Goal: Information Seeking & Learning: Learn about a topic

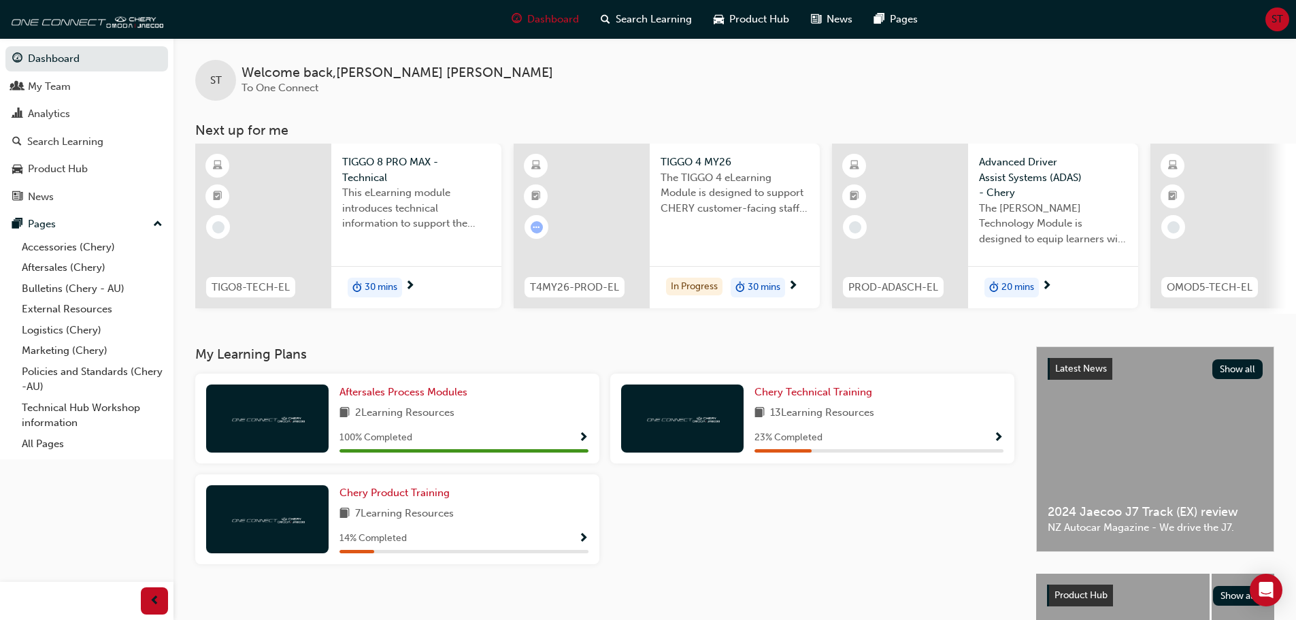
click at [616, 261] on div at bounding box center [582, 226] width 136 height 165
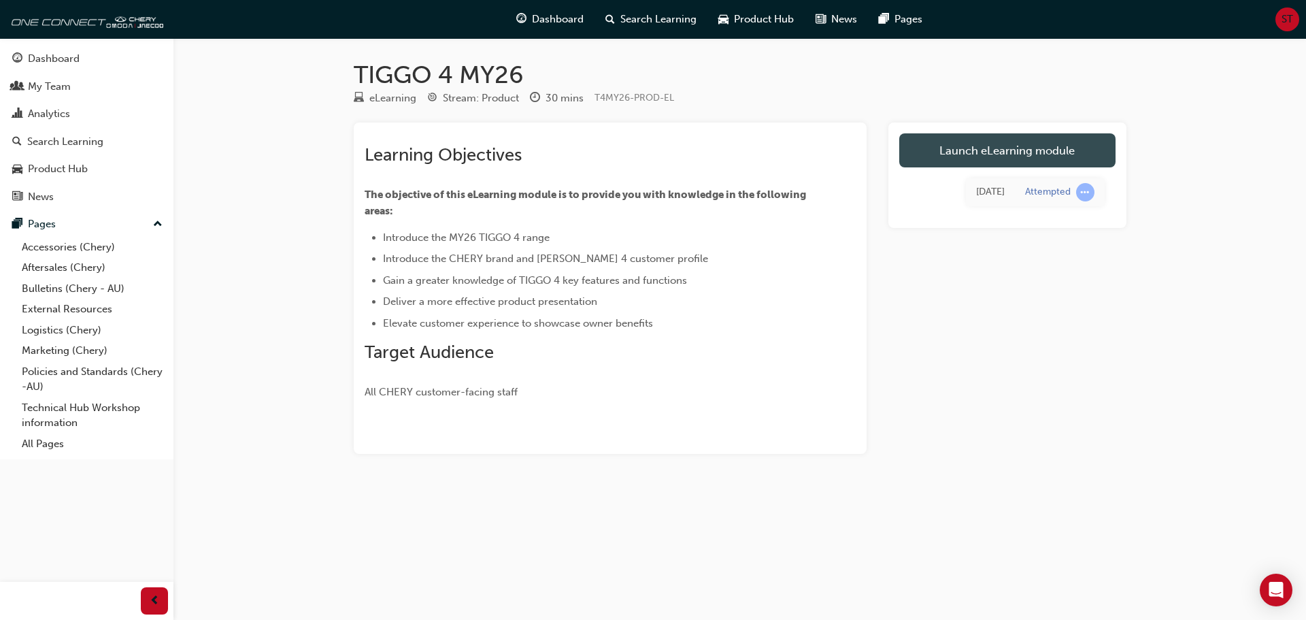
click at [977, 137] on link "Launch eLearning module" at bounding box center [1007, 150] width 216 height 34
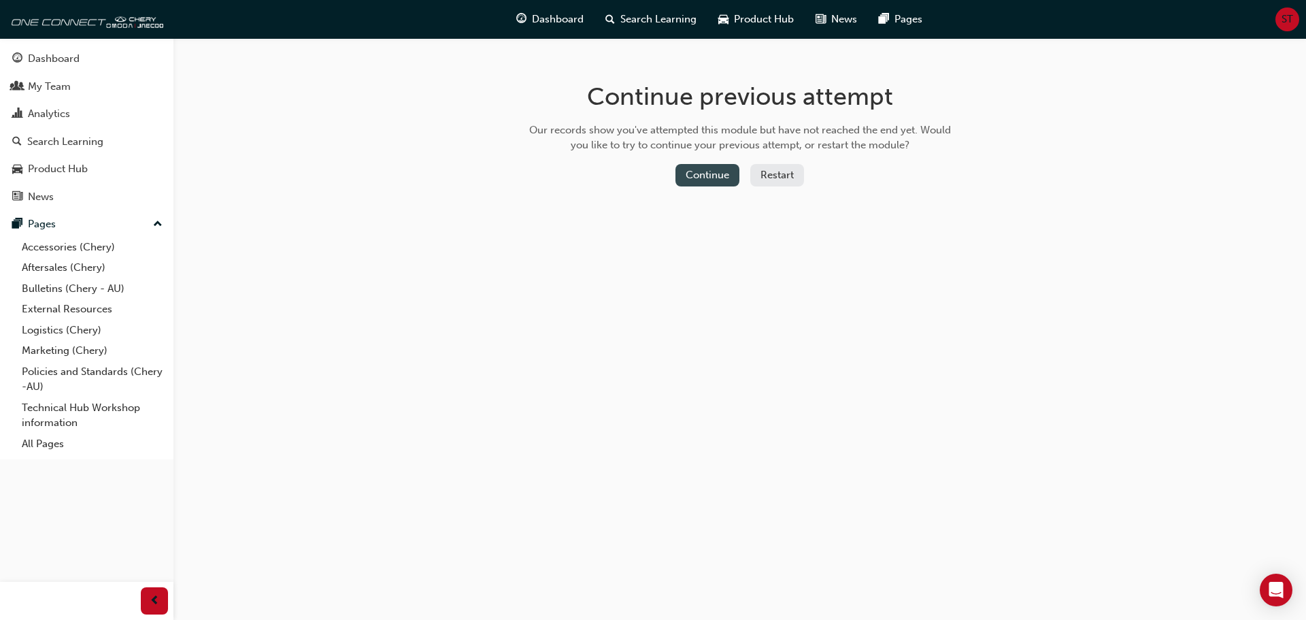
click at [710, 173] on button "Continue" at bounding box center [708, 175] width 64 height 22
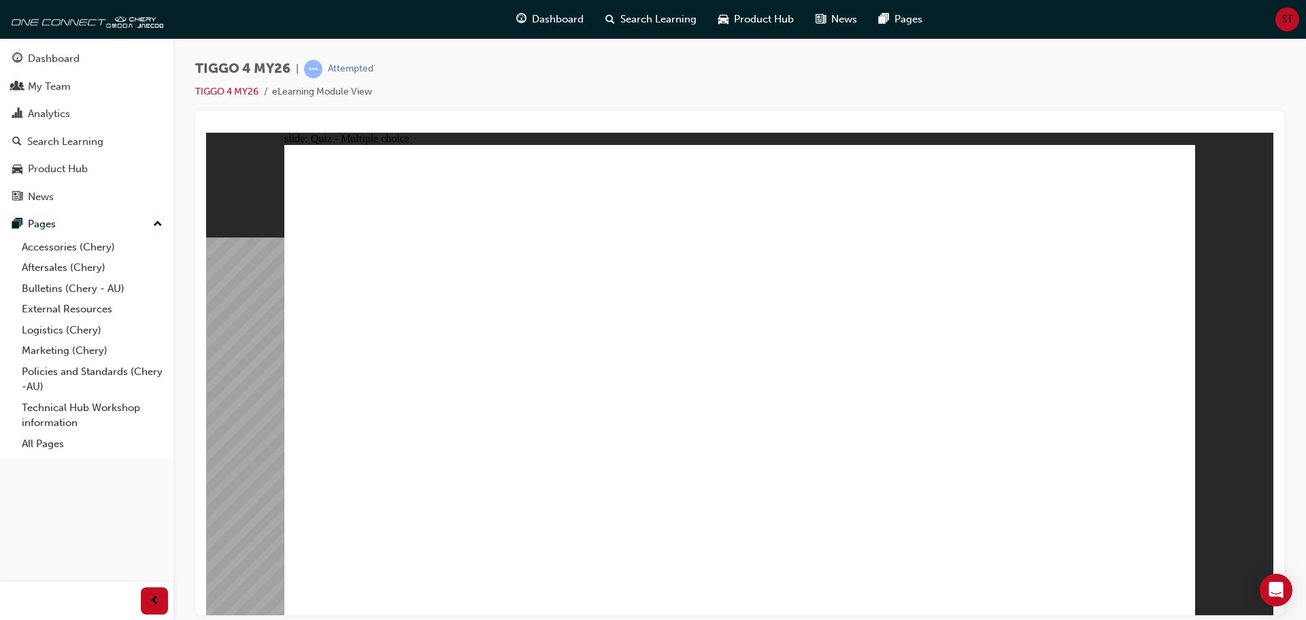
drag, startPoint x: 760, startPoint y: 211, endPoint x: 772, endPoint y: 195, distance: 19.9
radio input "true"
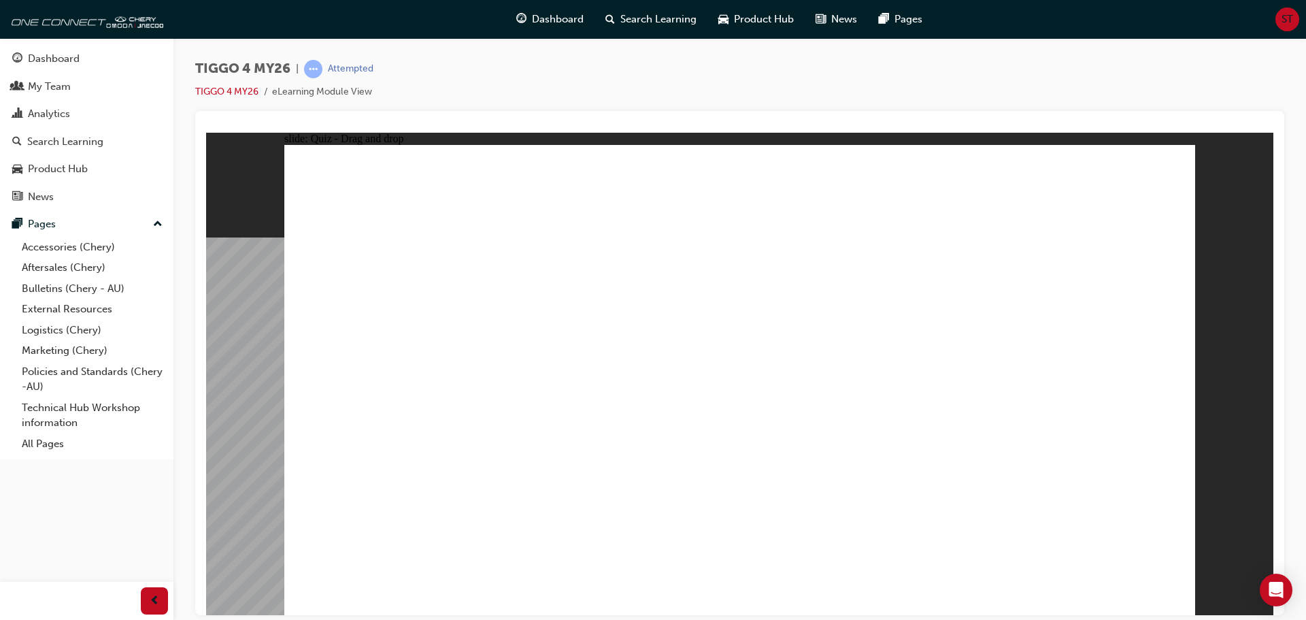
drag, startPoint x: 380, startPoint y: 310, endPoint x: 739, endPoint y: 493, distance: 402.8
drag, startPoint x: 695, startPoint y: 299, endPoint x: 873, endPoint y: 477, distance: 252.5
drag, startPoint x: 1071, startPoint y: 295, endPoint x: 1074, endPoint y: 478, distance: 183.7
drag, startPoint x: 890, startPoint y: 300, endPoint x: 358, endPoint y: 482, distance: 562.1
drag, startPoint x: 557, startPoint y: 304, endPoint x: 556, endPoint y: 488, distance: 183.7
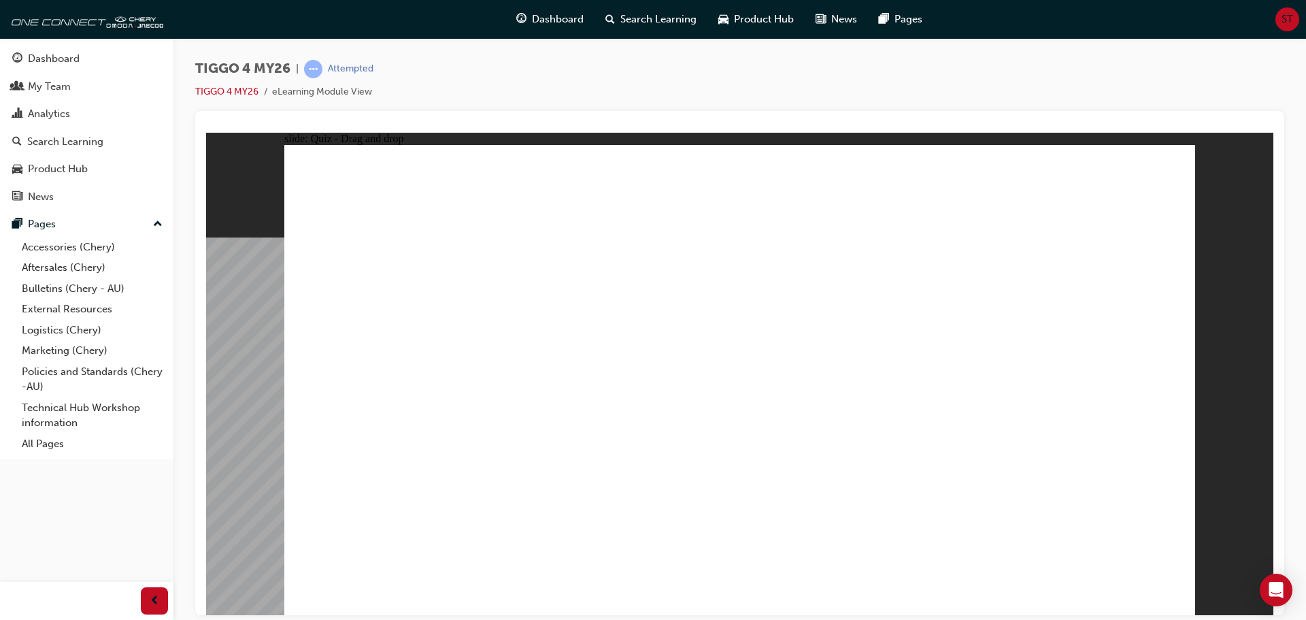
drag, startPoint x: 785, startPoint y: 373, endPoint x: 799, endPoint y: 324, distance: 50.8
radio input "true"
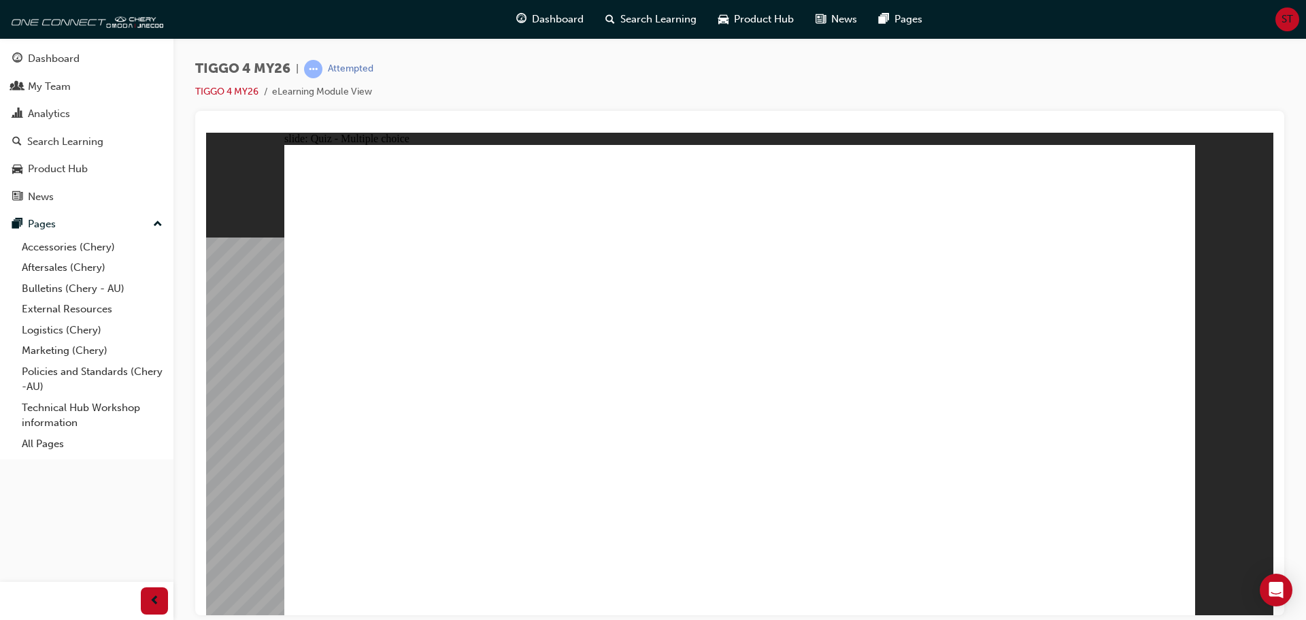
radio input "false"
radio input "true"
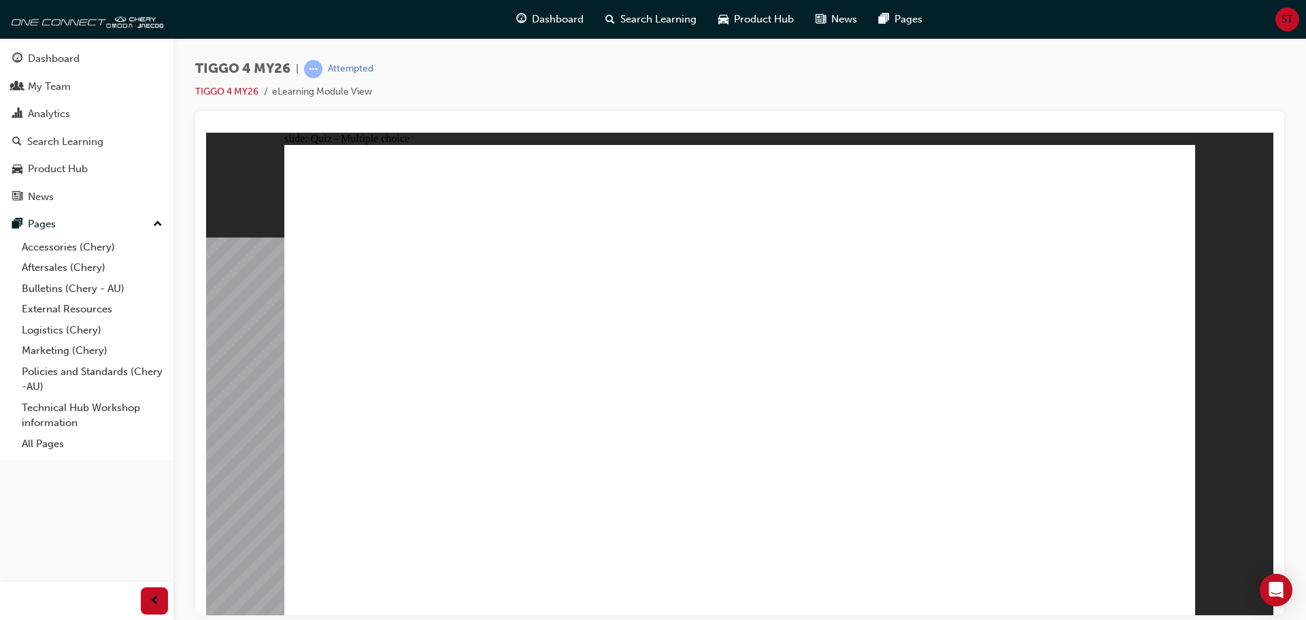
radio input "true"
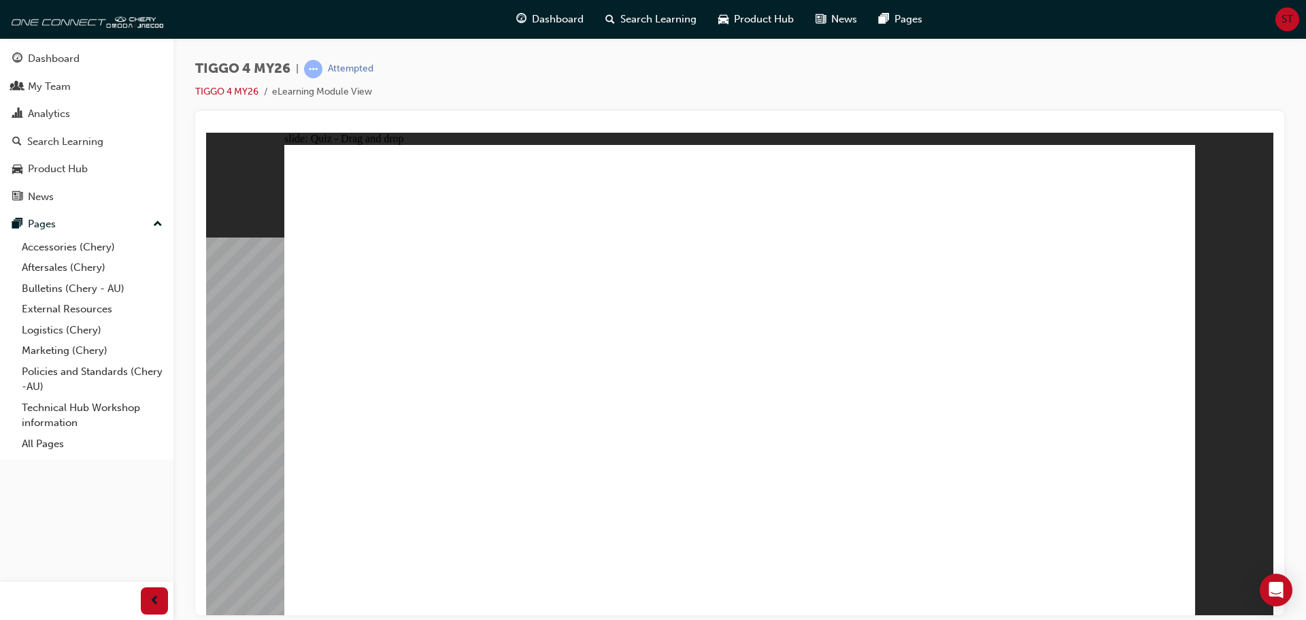
drag, startPoint x: 367, startPoint y: 384, endPoint x: 1013, endPoint y: 320, distance: 649.3
drag, startPoint x: 584, startPoint y: 435, endPoint x: 1061, endPoint y: 314, distance: 491.5
drag, startPoint x: 398, startPoint y: 434, endPoint x: 841, endPoint y: 271, distance: 471.8
drag, startPoint x: 363, startPoint y: 480, endPoint x: 1007, endPoint y: 343, distance: 658.7
drag, startPoint x: 546, startPoint y: 341, endPoint x: 784, endPoint y: 316, distance: 239.4
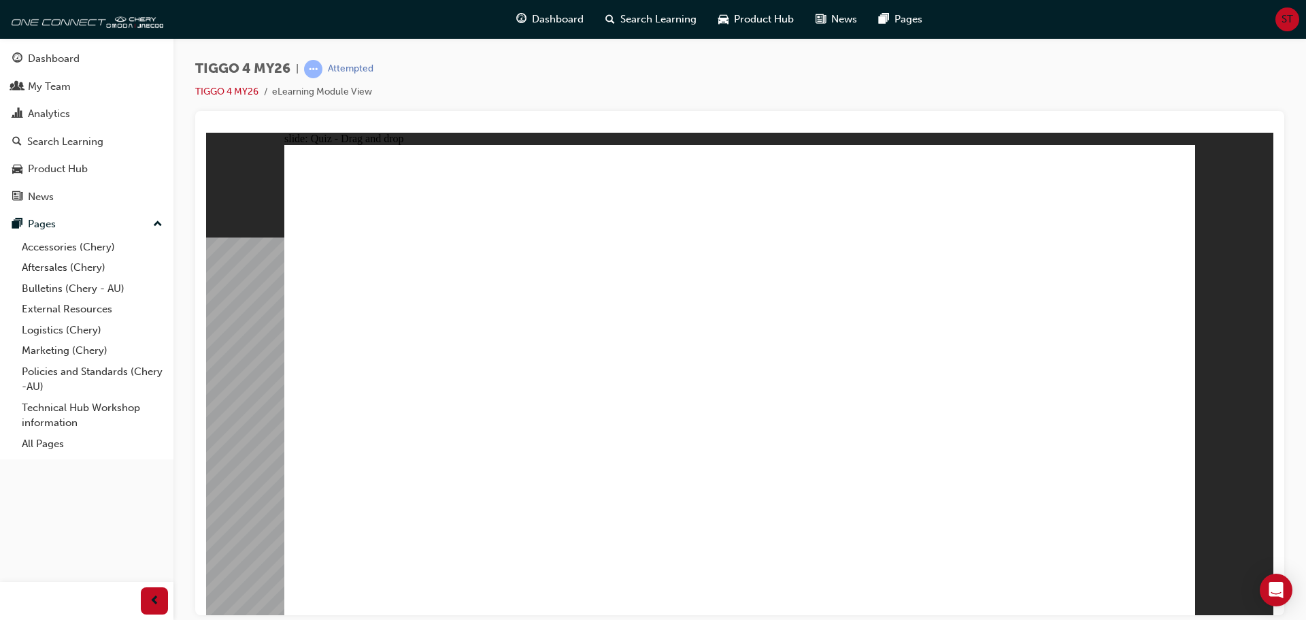
drag, startPoint x: 837, startPoint y: 474, endPoint x: 1101, endPoint y: 389, distance: 277.3
drag, startPoint x: 330, startPoint y: 321, endPoint x: 746, endPoint y: 329, distance: 415.7
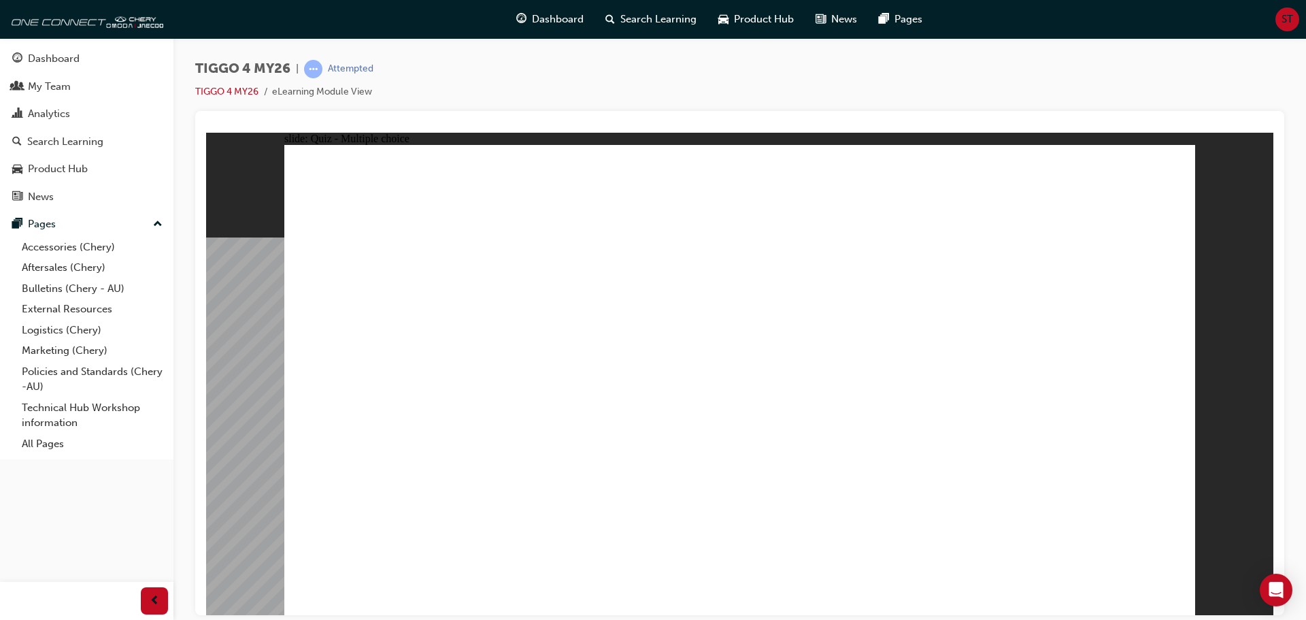
radio input "true"
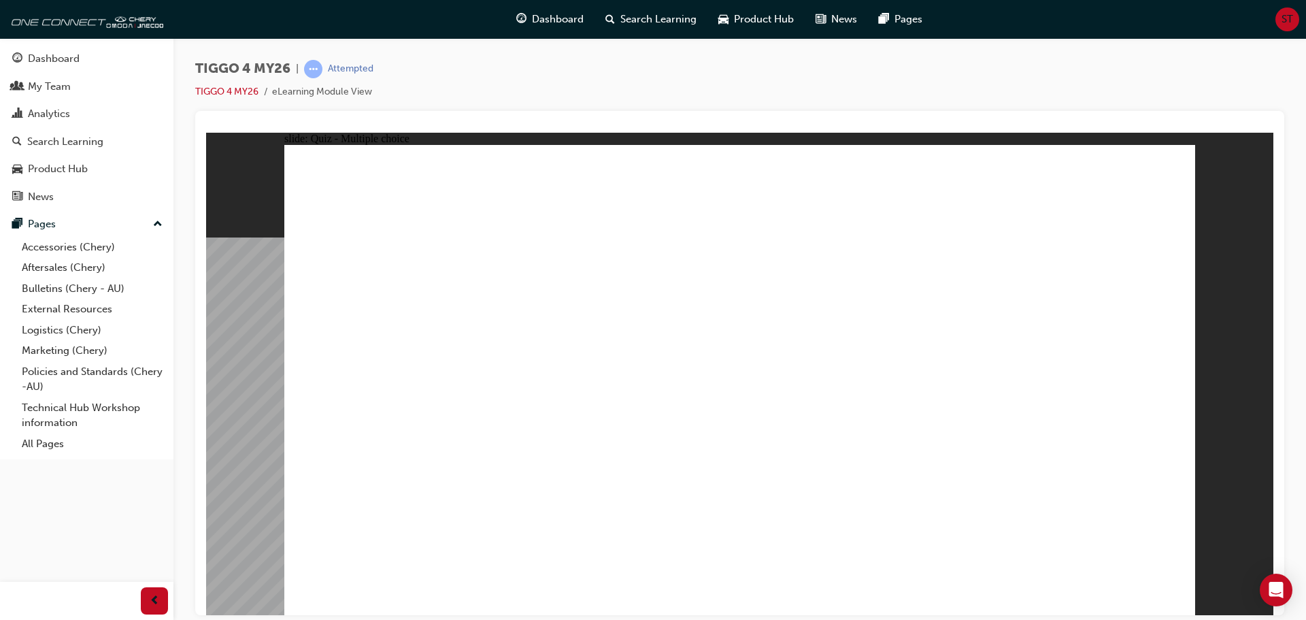
radio input "true"
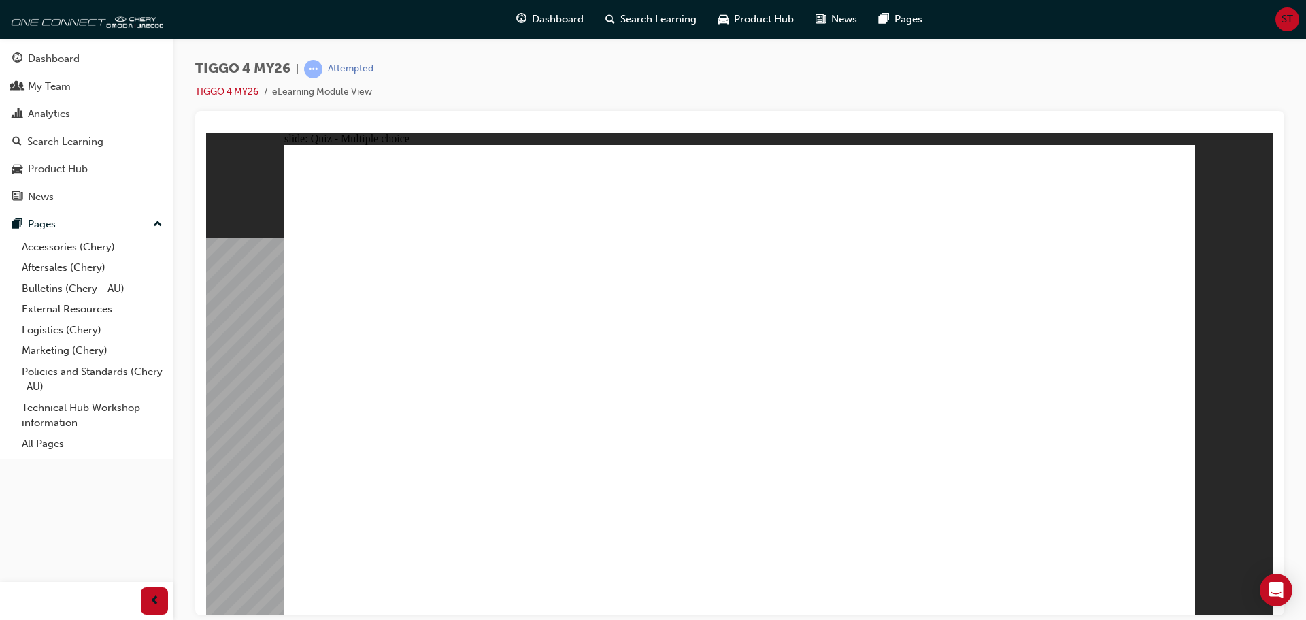
radio input "true"
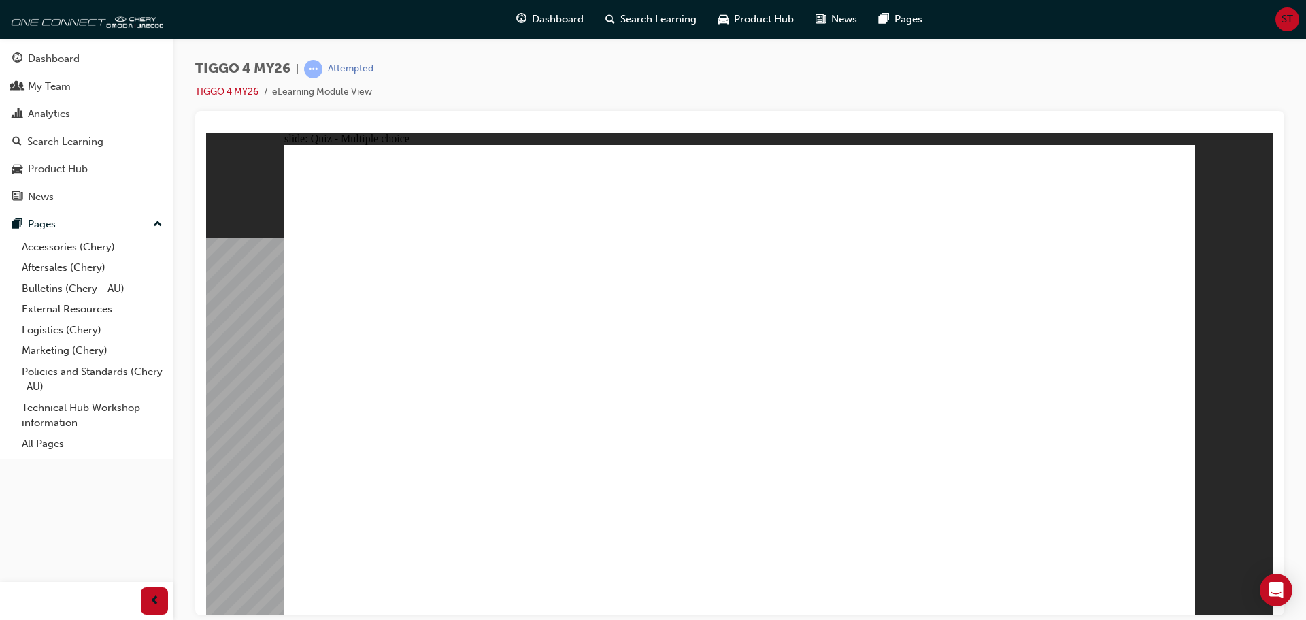
radio input "true"
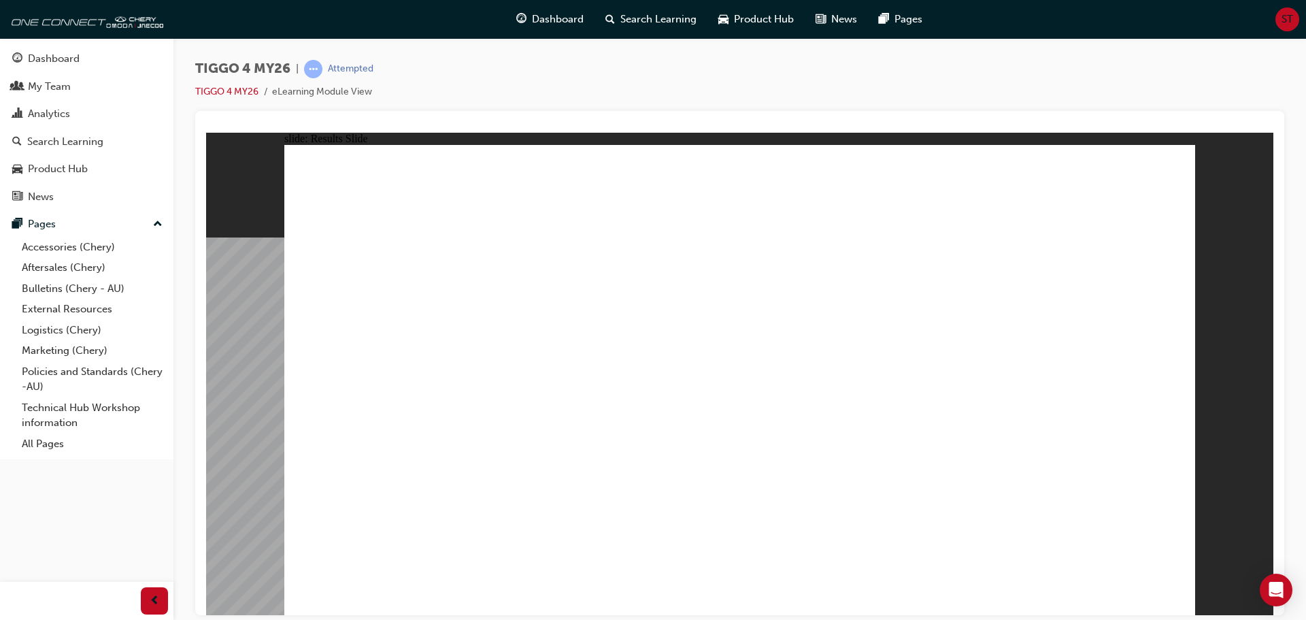
radio input "true"
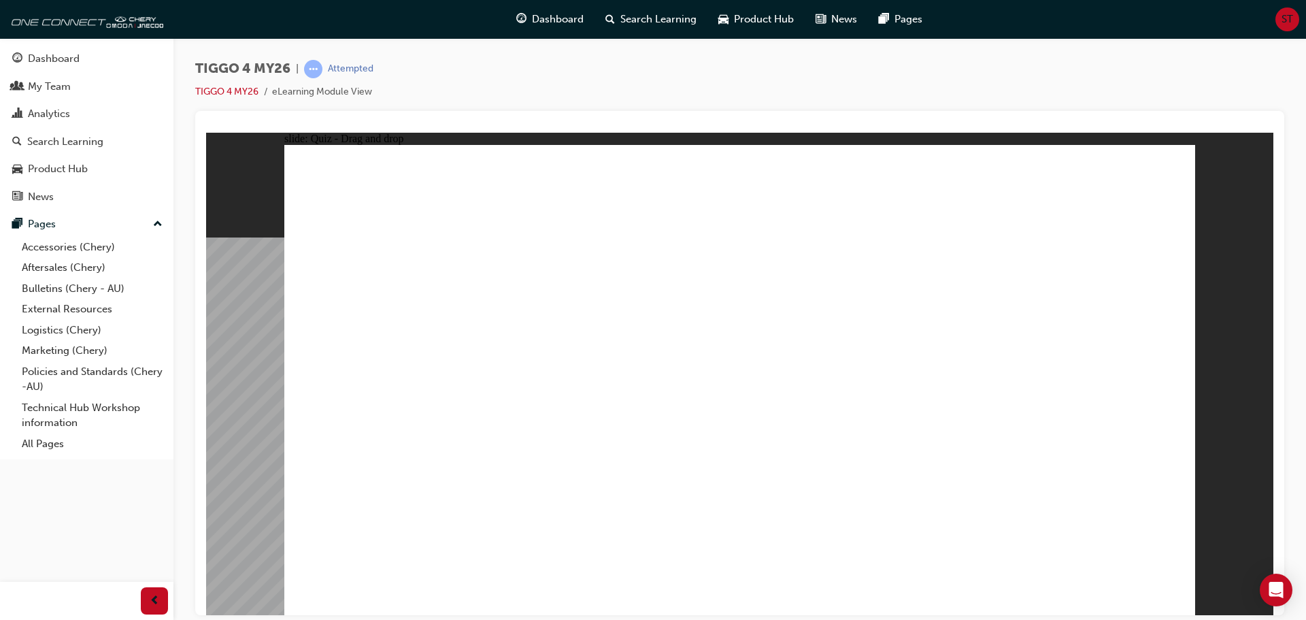
drag, startPoint x: 590, startPoint y: 309, endPoint x: 581, endPoint y: 492, distance: 183.2
drag, startPoint x: 737, startPoint y: 302, endPoint x: 931, endPoint y: 482, distance: 263.8
drag, startPoint x: 359, startPoint y: 305, endPoint x: 680, endPoint y: 481, distance: 365.9
drag, startPoint x: 1080, startPoint y: 301, endPoint x: 1074, endPoint y: 475, distance: 173.6
drag, startPoint x: 915, startPoint y: 299, endPoint x: 395, endPoint y: 470, distance: 547.1
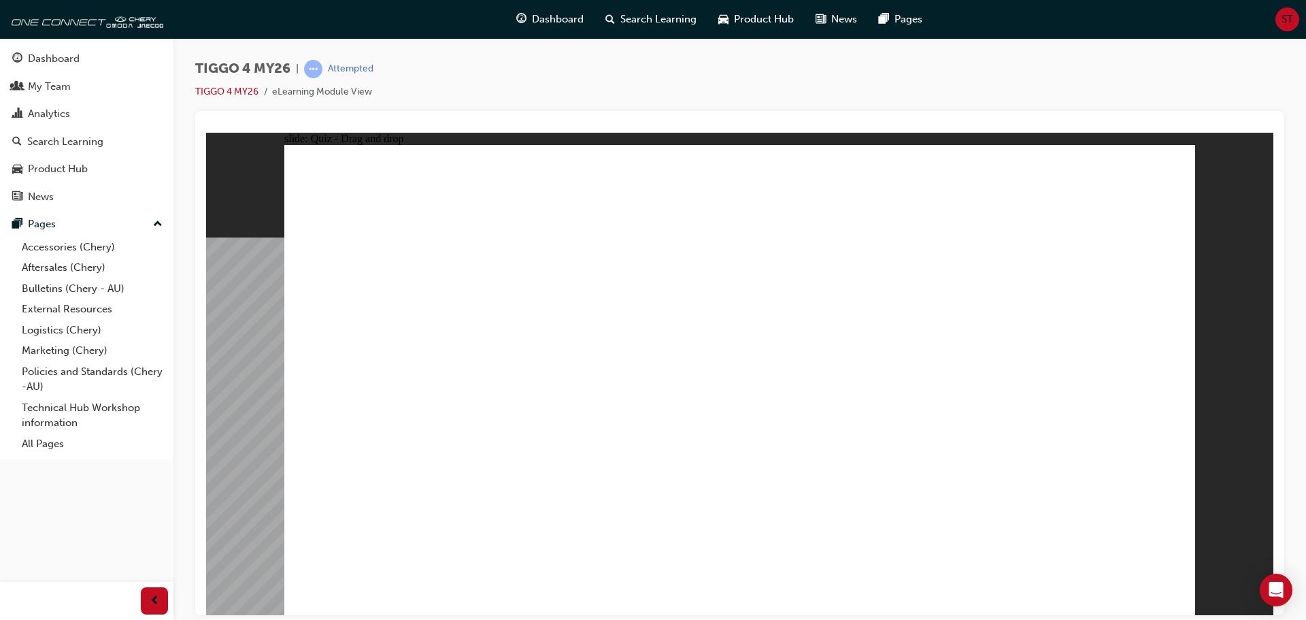
radio input "true"
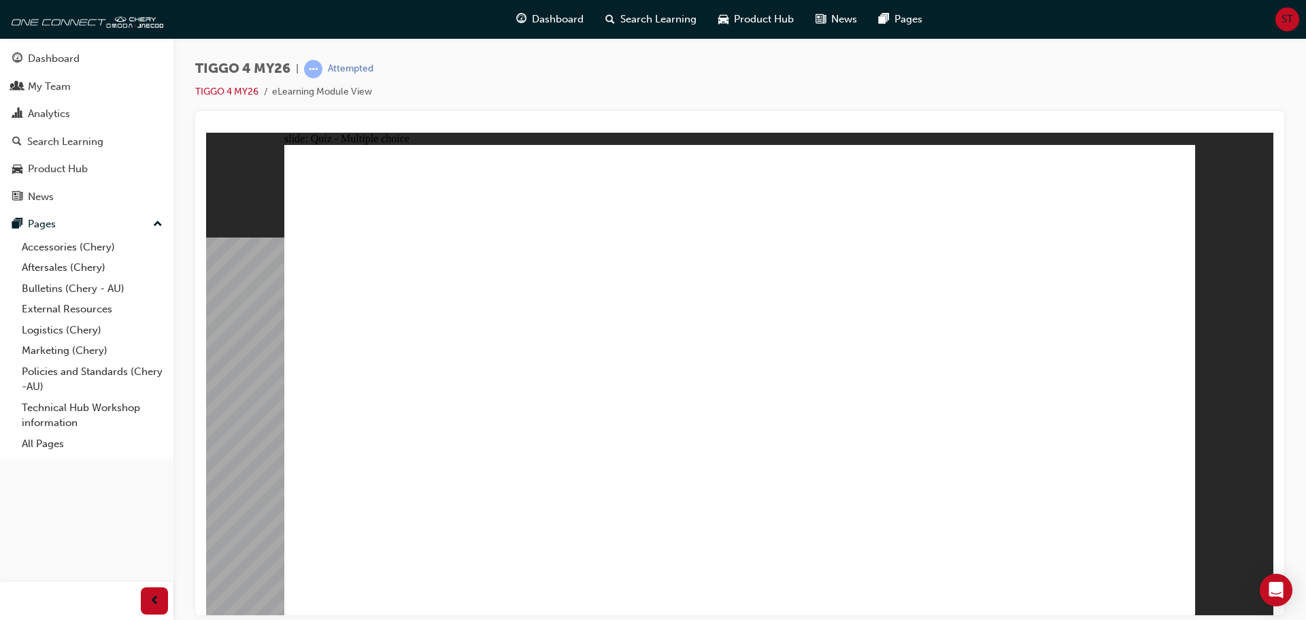
radio input "true"
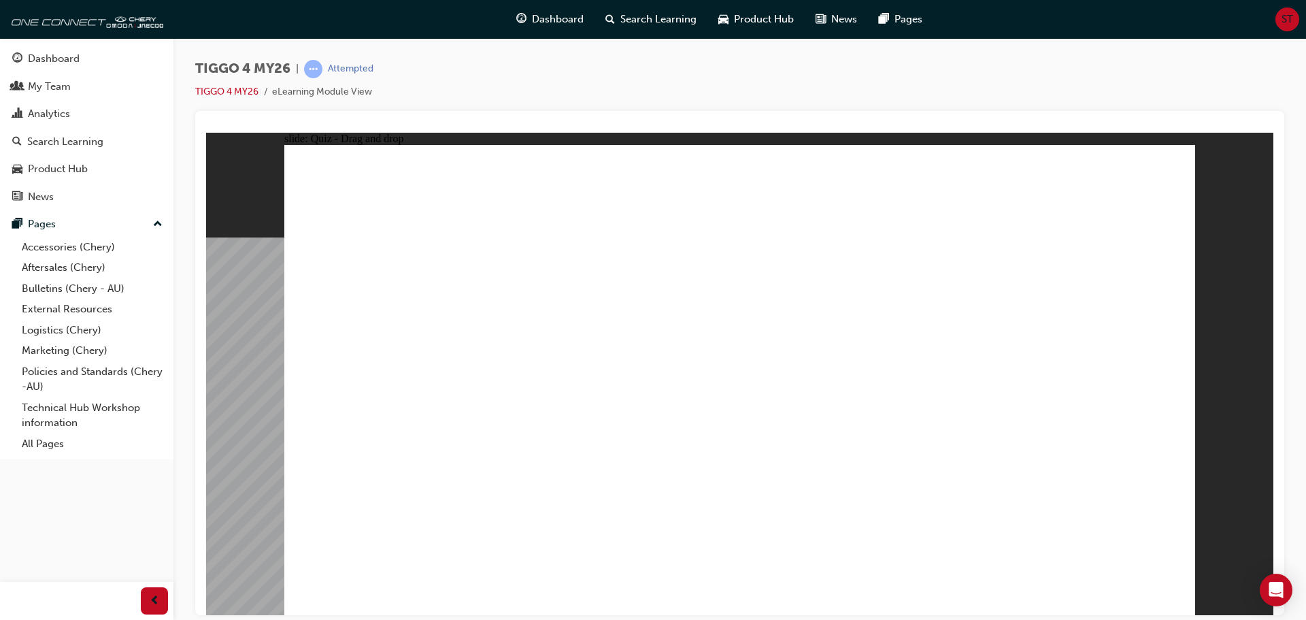
drag, startPoint x: 583, startPoint y: 377, endPoint x: 591, endPoint y: 379, distance: 8.4
drag, startPoint x: 561, startPoint y: 388, endPoint x: 829, endPoint y: 310, distance: 279.2
drag, startPoint x: 582, startPoint y: 341, endPoint x: 1043, endPoint y: 344, distance: 461.2
drag, startPoint x: 551, startPoint y: 434, endPoint x: 1029, endPoint y: 316, distance: 492.7
drag, startPoint x: 370, startPoint y: 389, endPoint x: 1018, endPoint y: 339, distance: 649.6
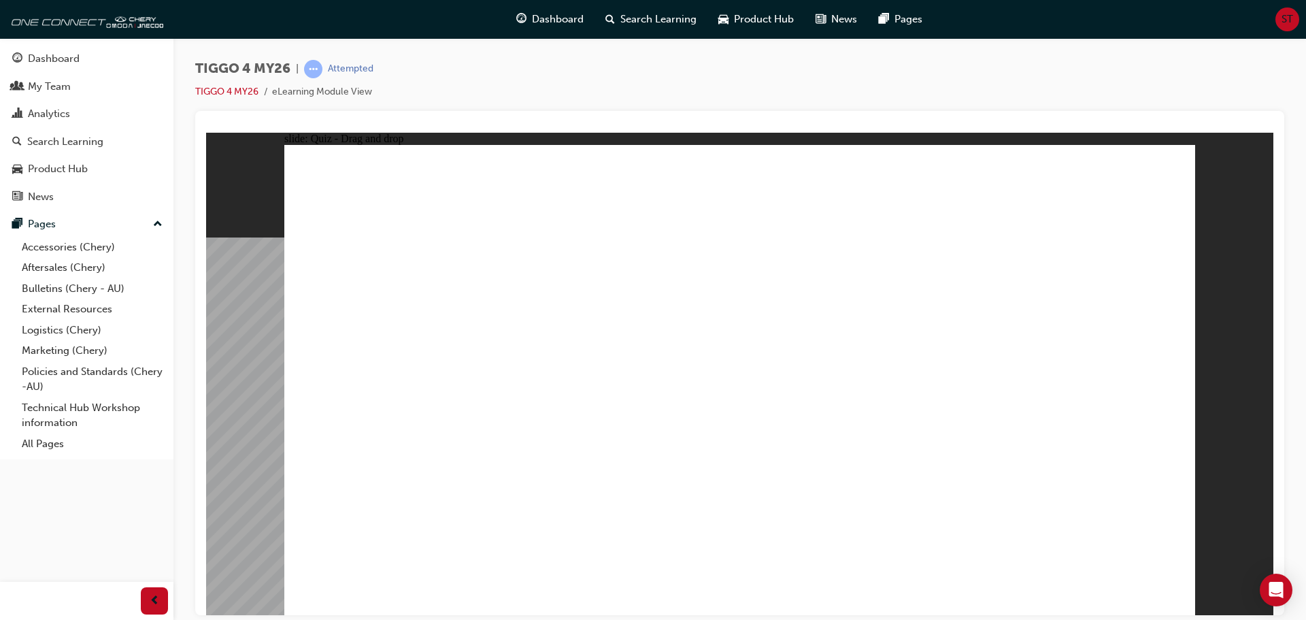
drag, startPoint x: 397, startPoint y: 433, endPoint x: 824, endPoint y: 299, distance: 447.5
drag, startPoint x: 359, startPoint y: 480, endPoint x: 1008, endPoint y: 371, distance: 658.7
drag, startPoint x: 365, startPoint y: 339, endPoint x: 809, endPoint y: 348, distance: 444.3
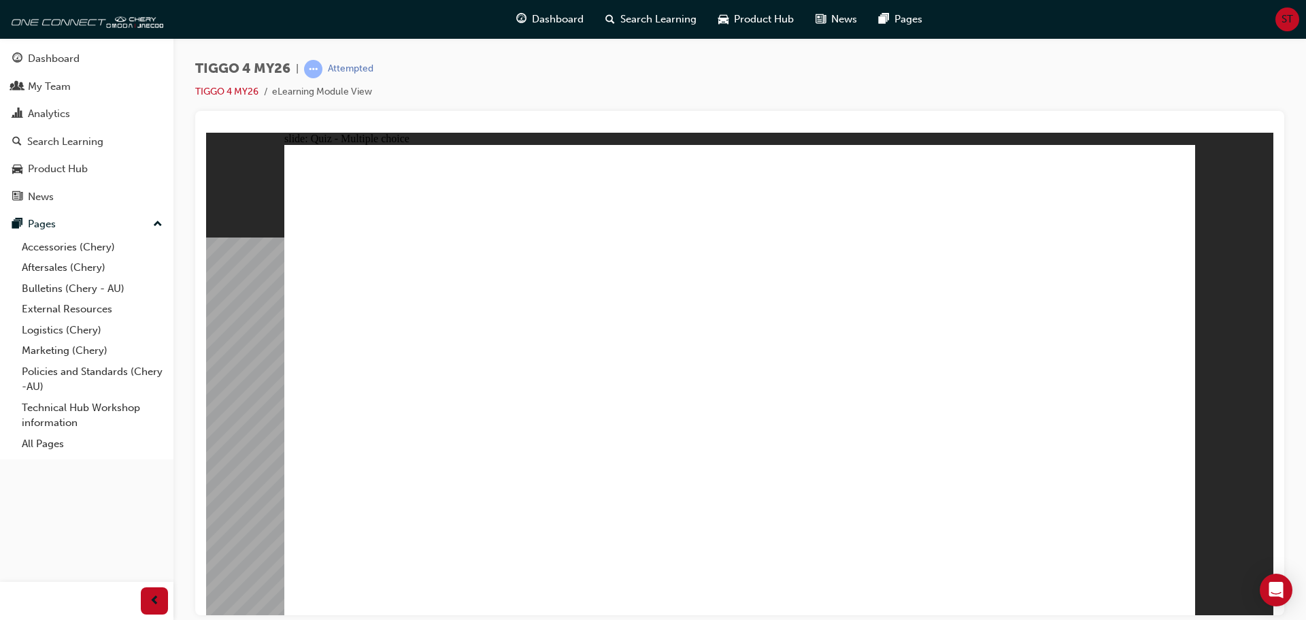
radio input "true"
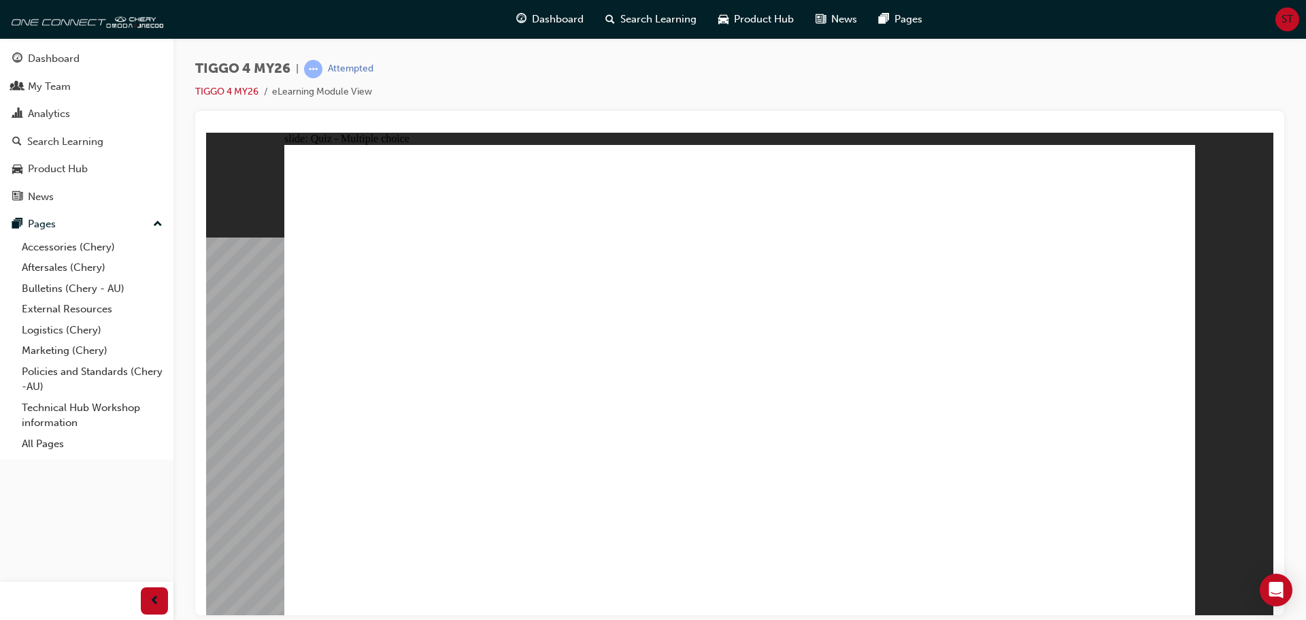
radio input "true"
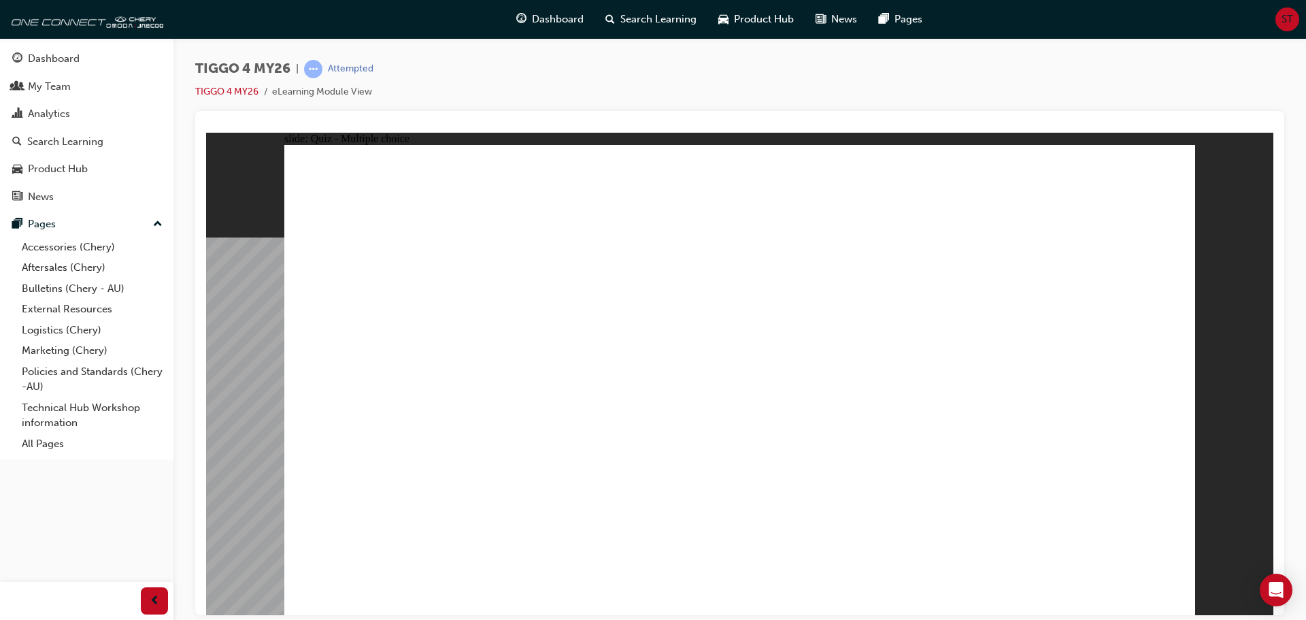
radio input "true"
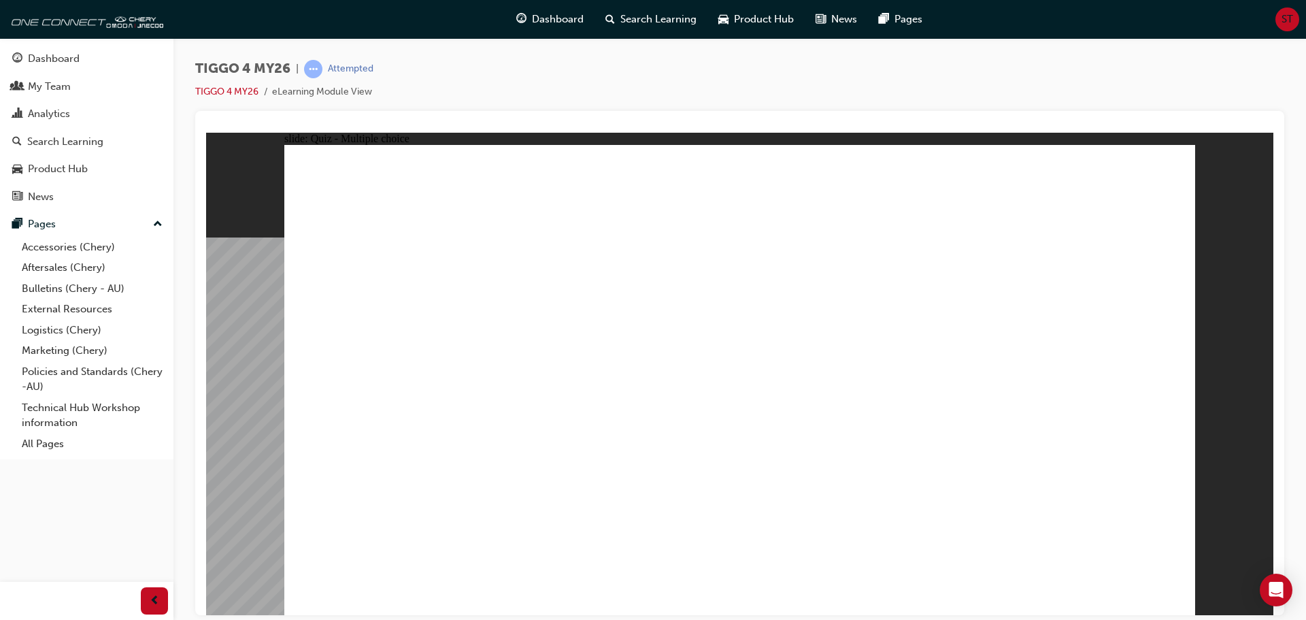
radio input "true"
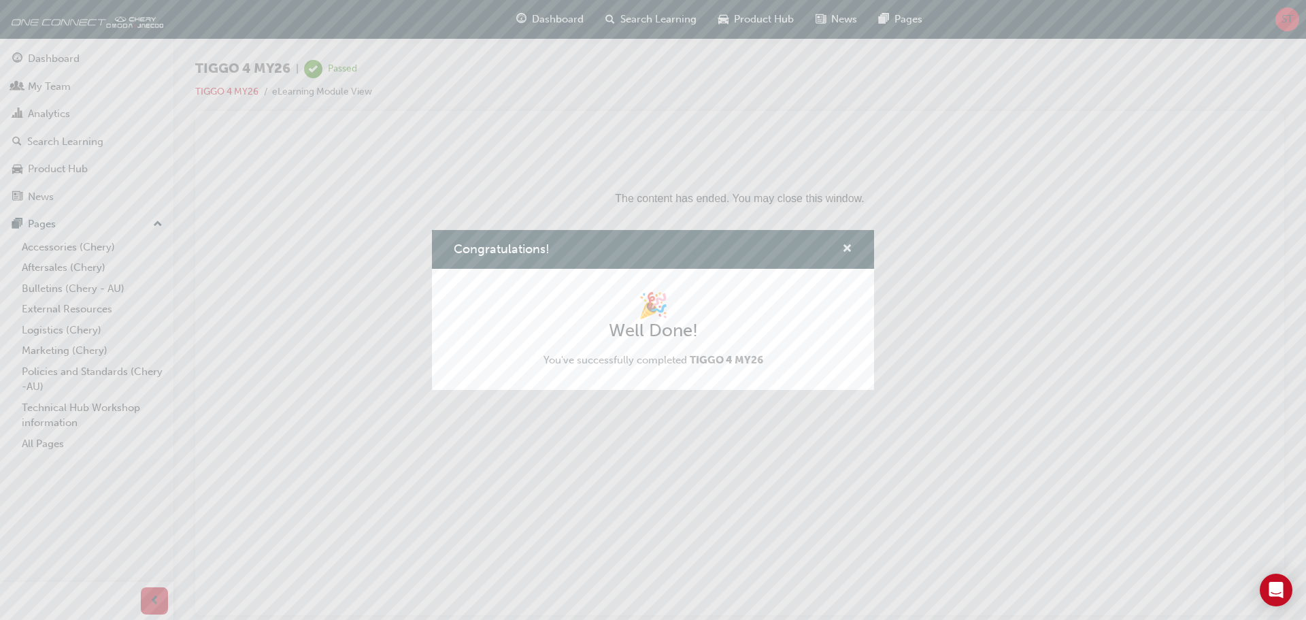
click at [847, 244] on span "cross-icon" at bounding box center [847, 250] width 10 height 12
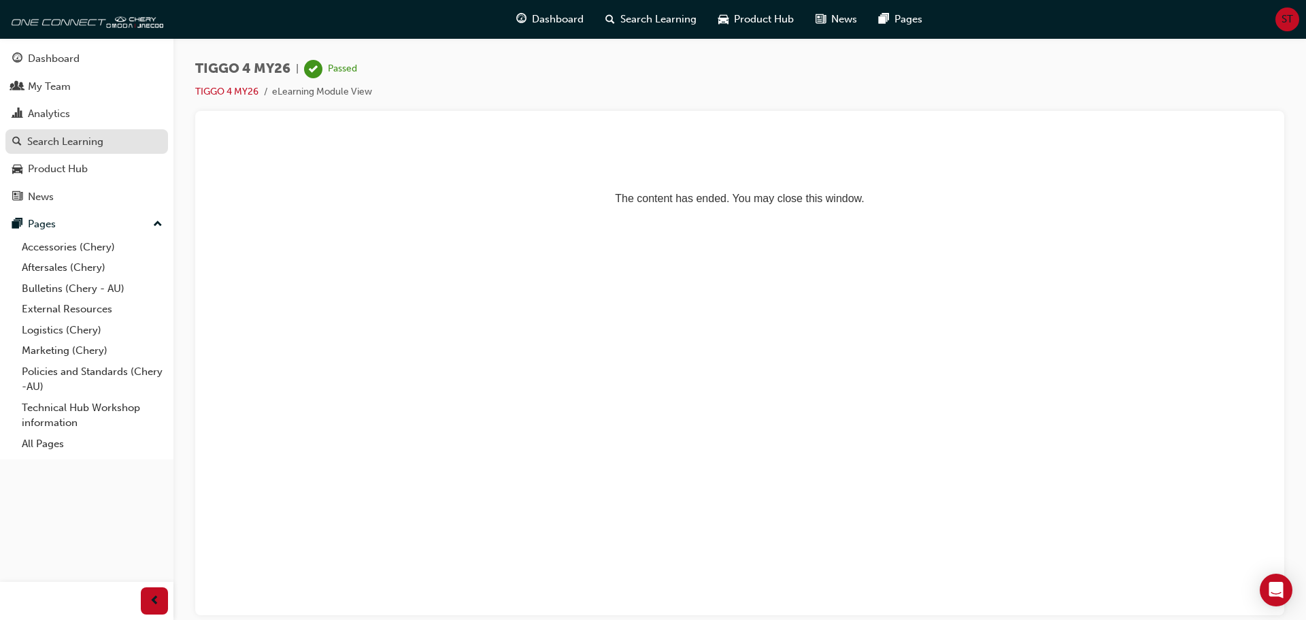
click at [82, 148] on div "Search Learning" at bounding box center [65, 142] width 76 height 16
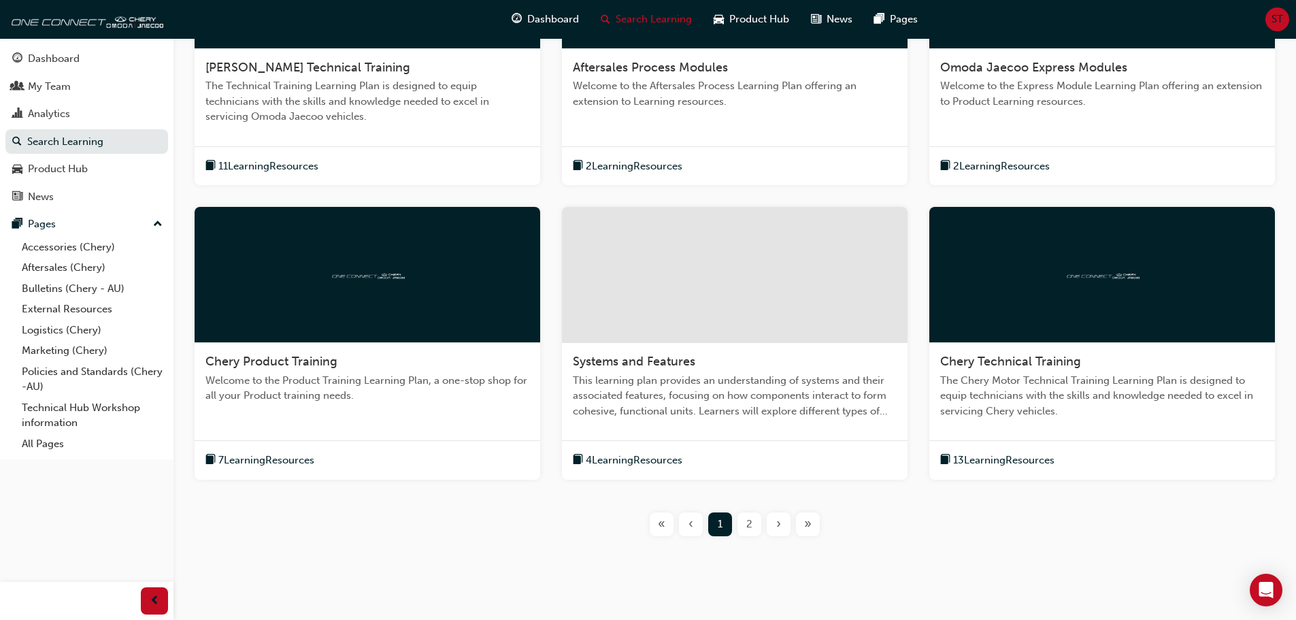
scroll to position [408, 0]
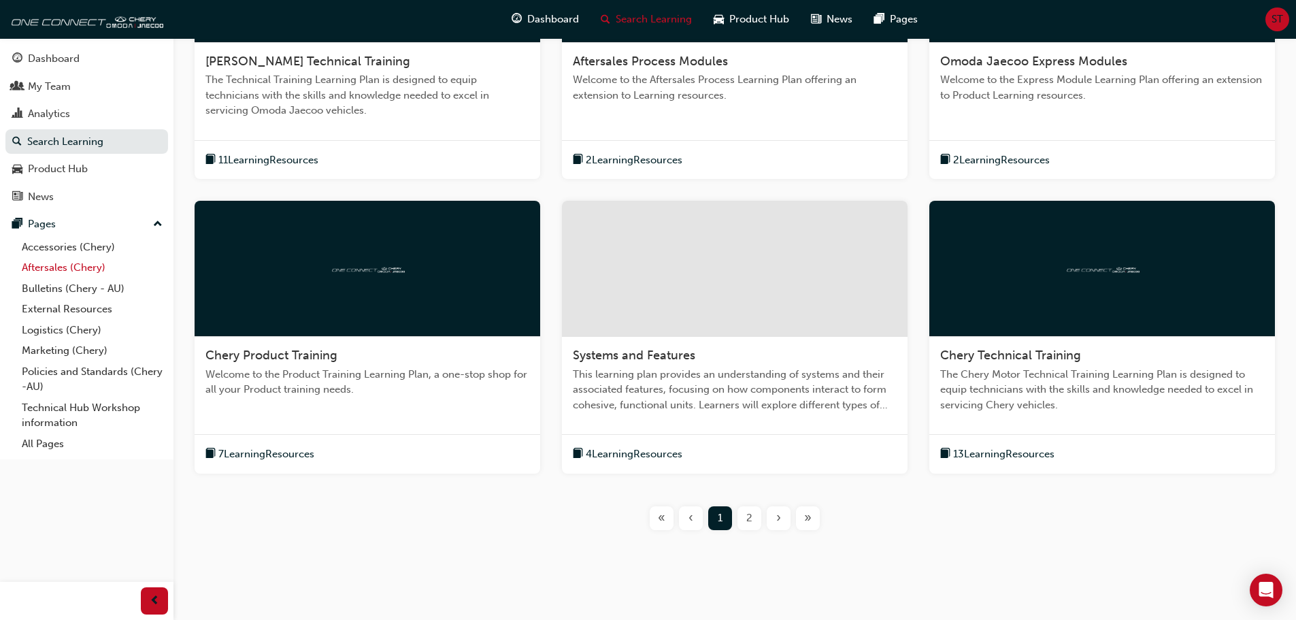
click at [56, 265] on link "Aftersales (Chery)" at bounding box center [92, 267] width 152 height 21
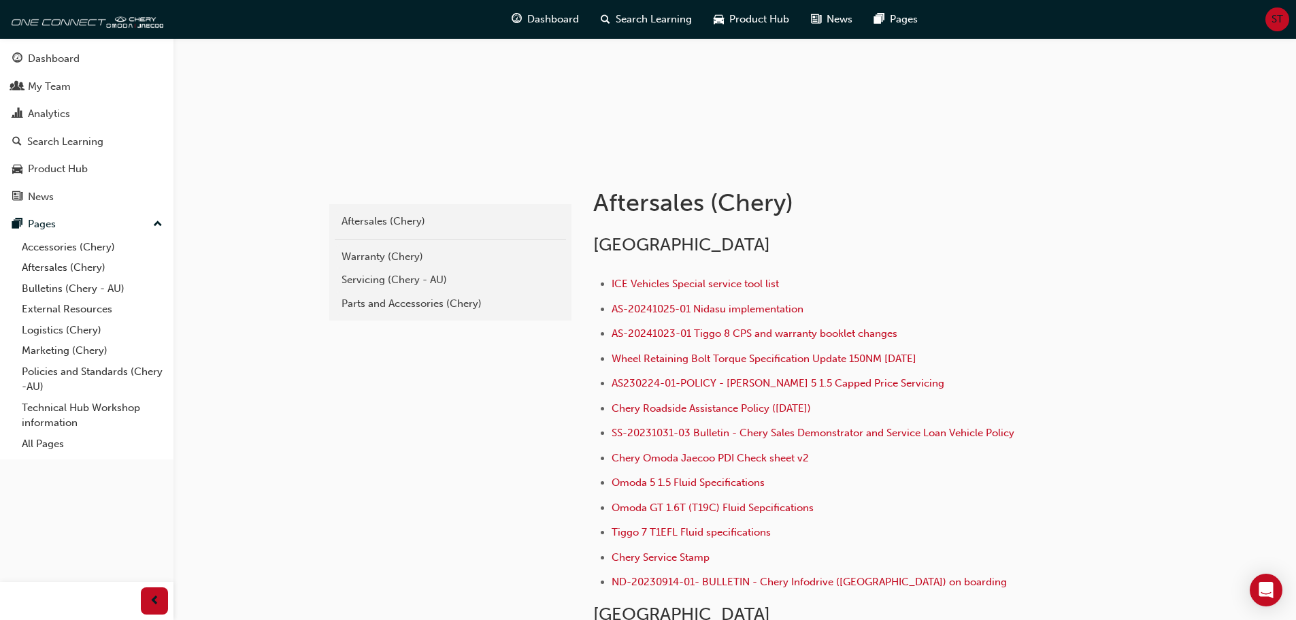
scroll to position [204, 0]
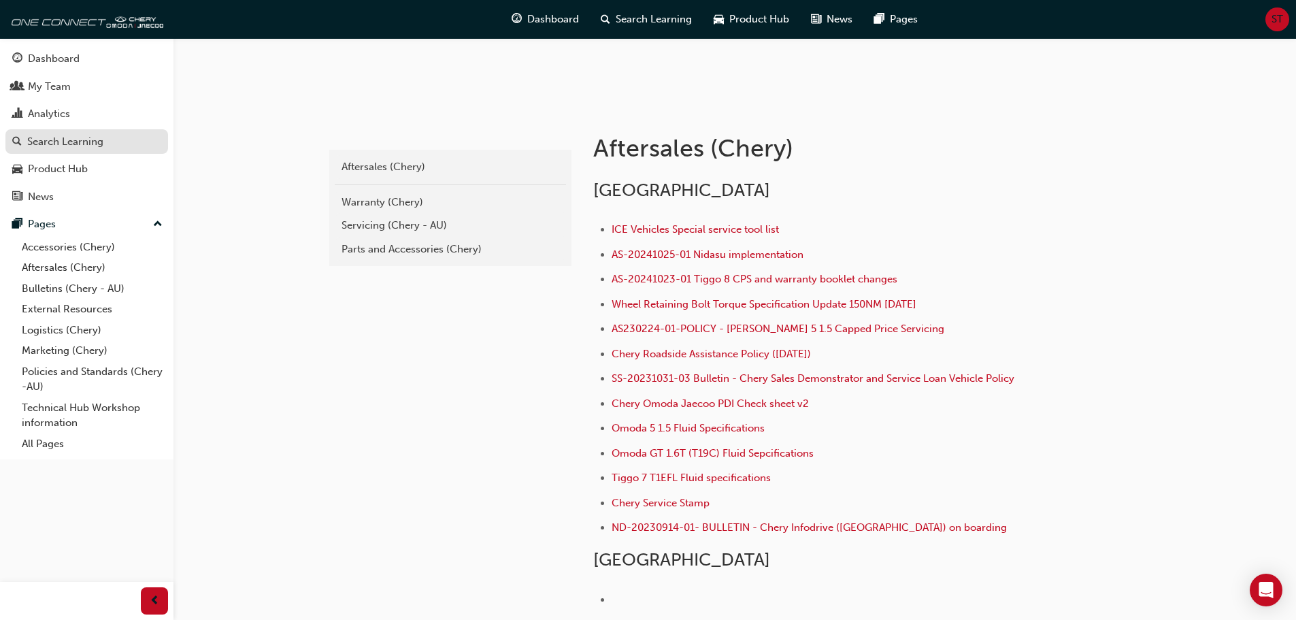
click at [110, 133] on div "Search Learning" at bounding box center [86, 141] width 149 height 17
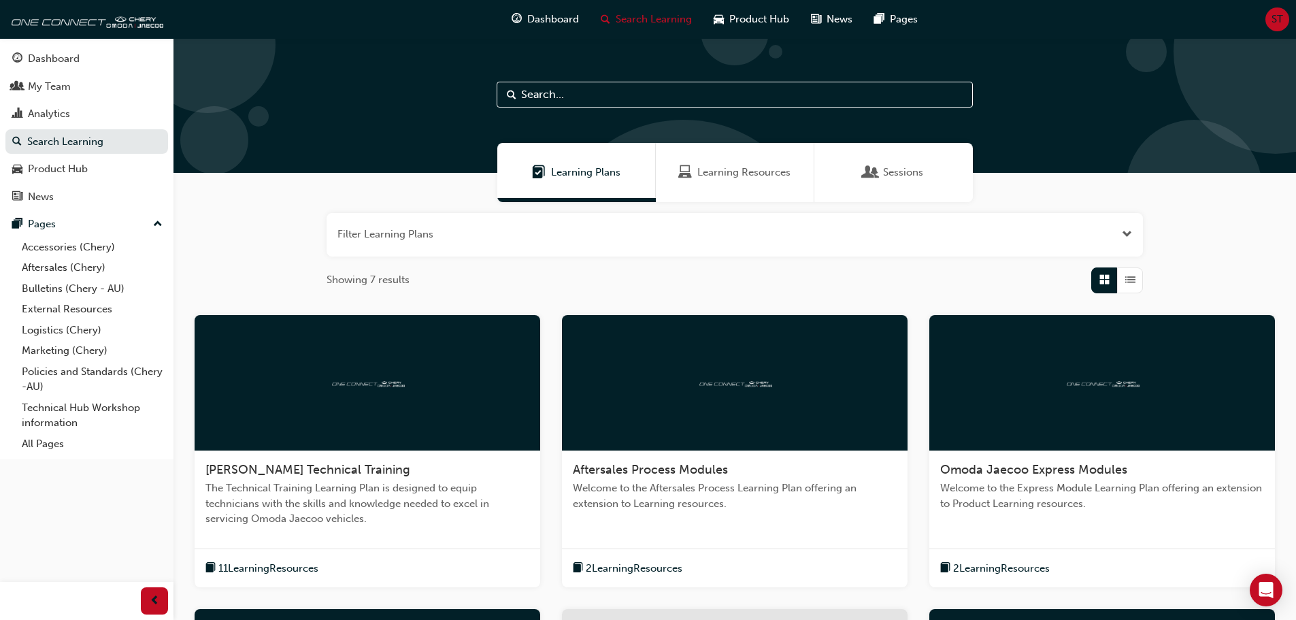
click at [532, 198] on div at bounding box center [576, 200] width 159 height 4
click at [539, 187] on div "Learning Plans" at bounding box center [576, 172] width 159 height 59
click at [752, 186] on div "Learning Resources" at bounding box center [735, 172] width 159 height 59
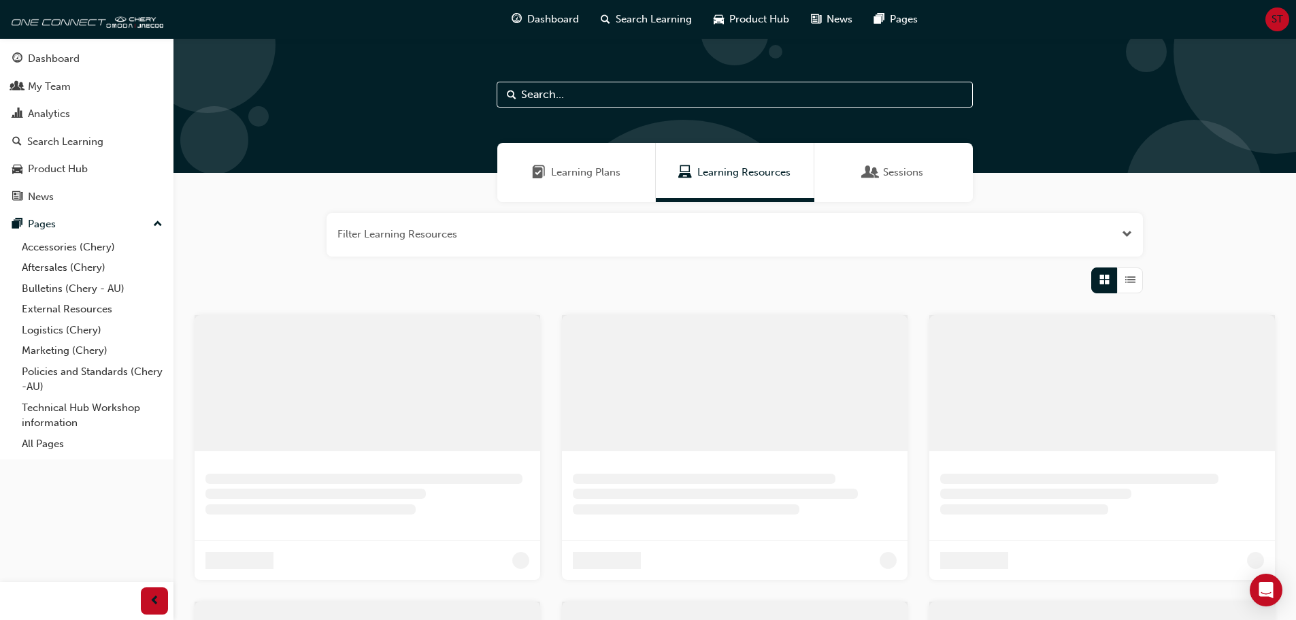
click at [872, 171] on span "Sessions" at bounding box center [871, 173] width 14 height 16
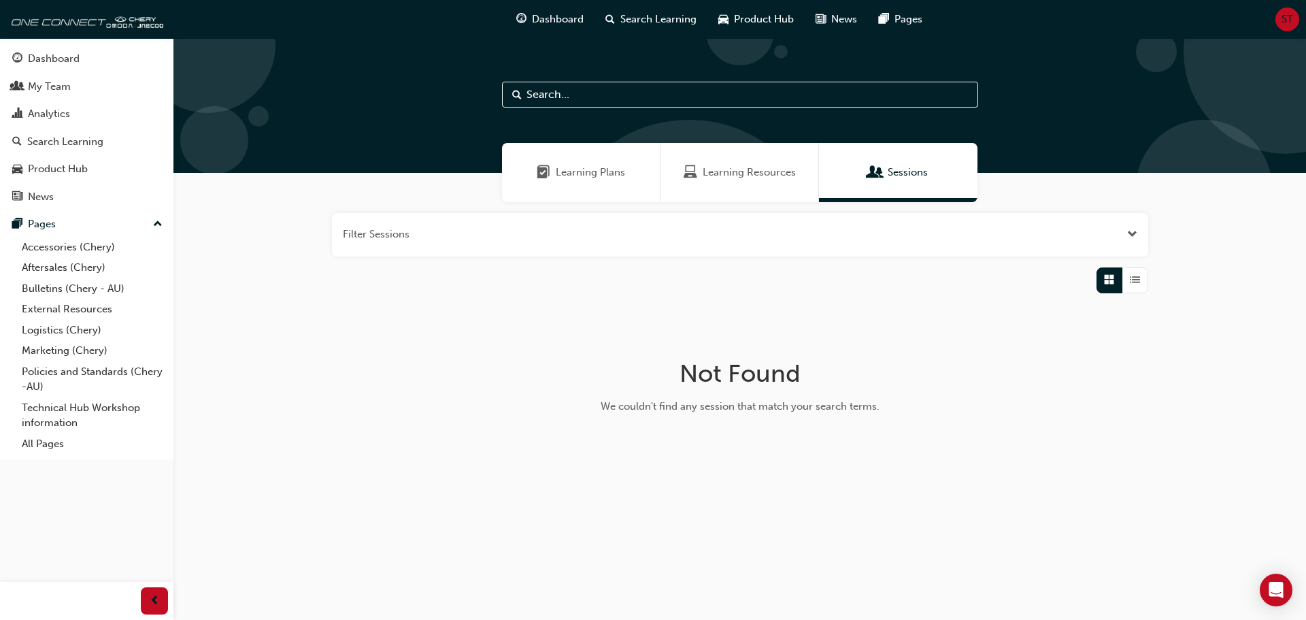
click at [694, 180] on span "Learning Resources" at bounding box center [691, 173] width 14 height 16
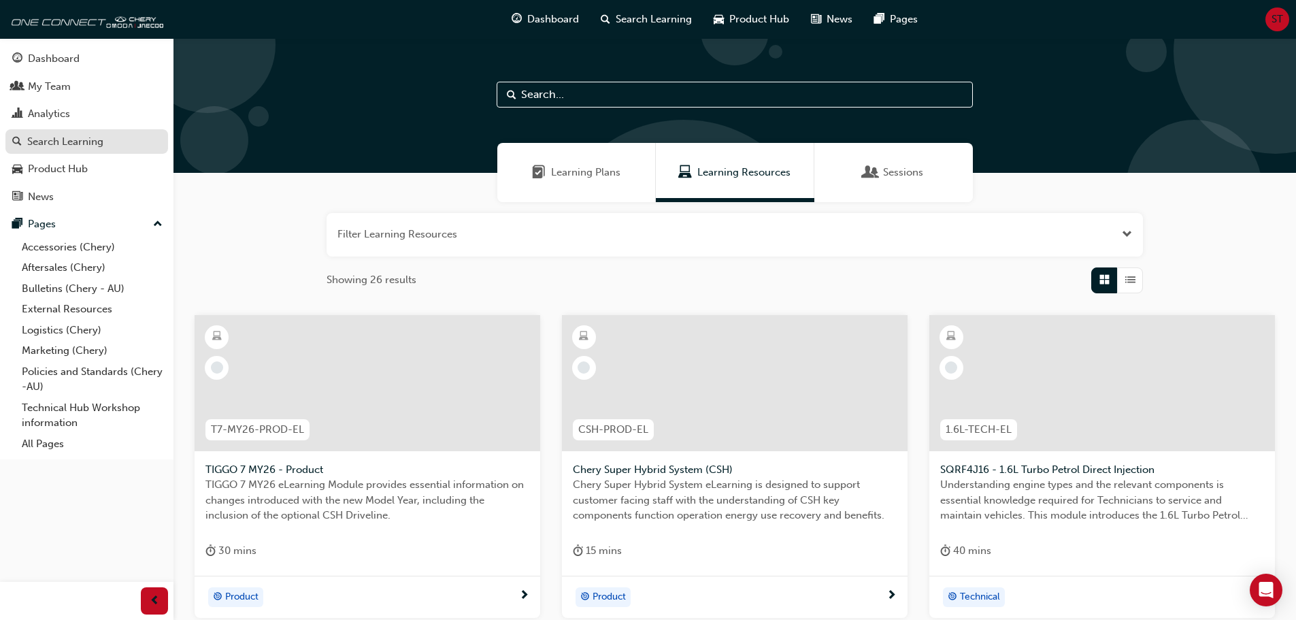
click at [50, 142] on div "Search Learning" at bounding box center [65, 142] width 76 height 16
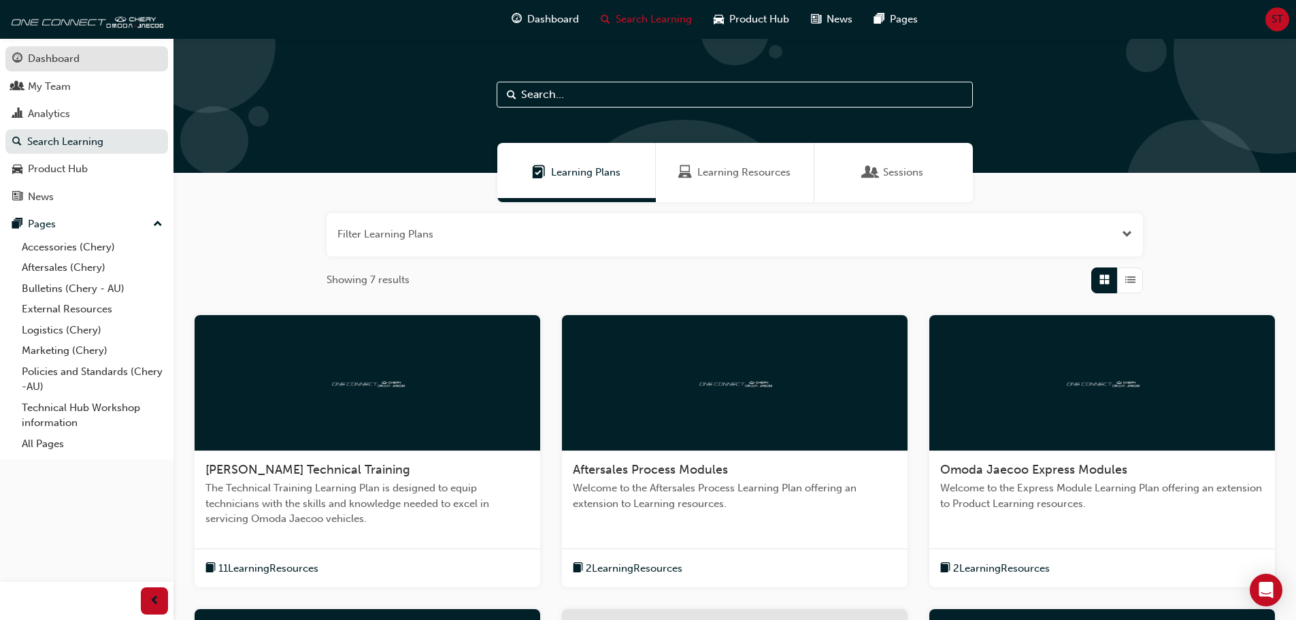
click at [47, 63] on div "Dashboard" at bounding box center [54, 59] width 52 height 16
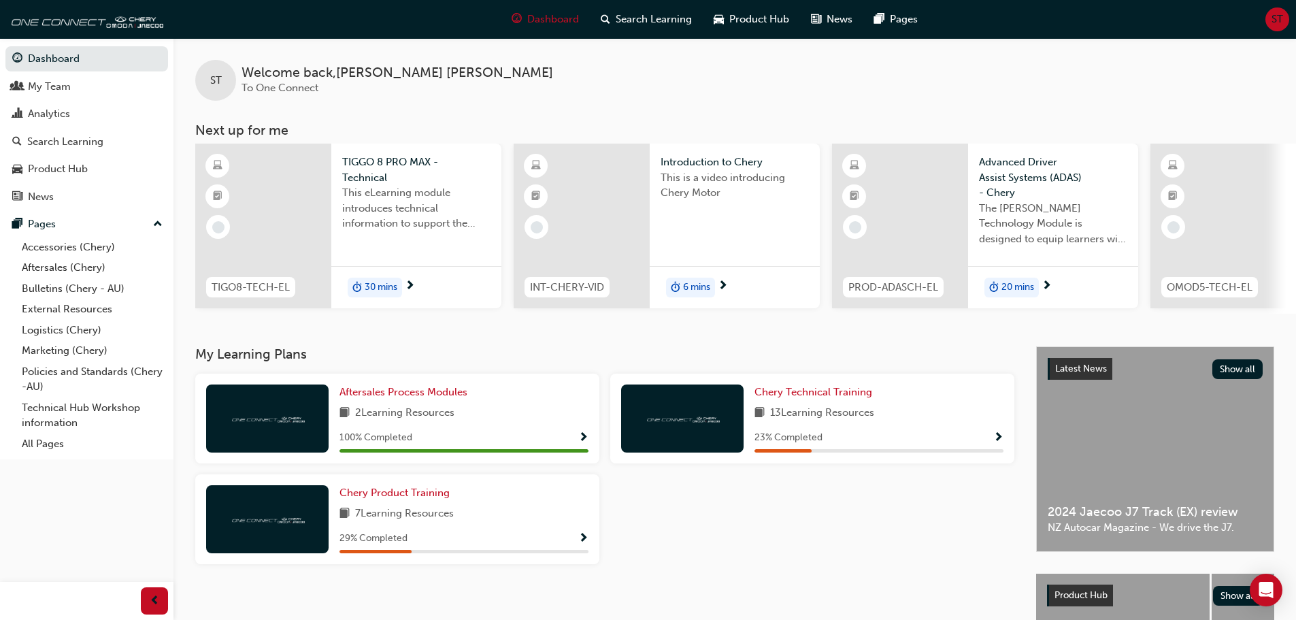
click at [711, 282] on div "6 mins" at bounding box center [690, 288] width 49 height 20
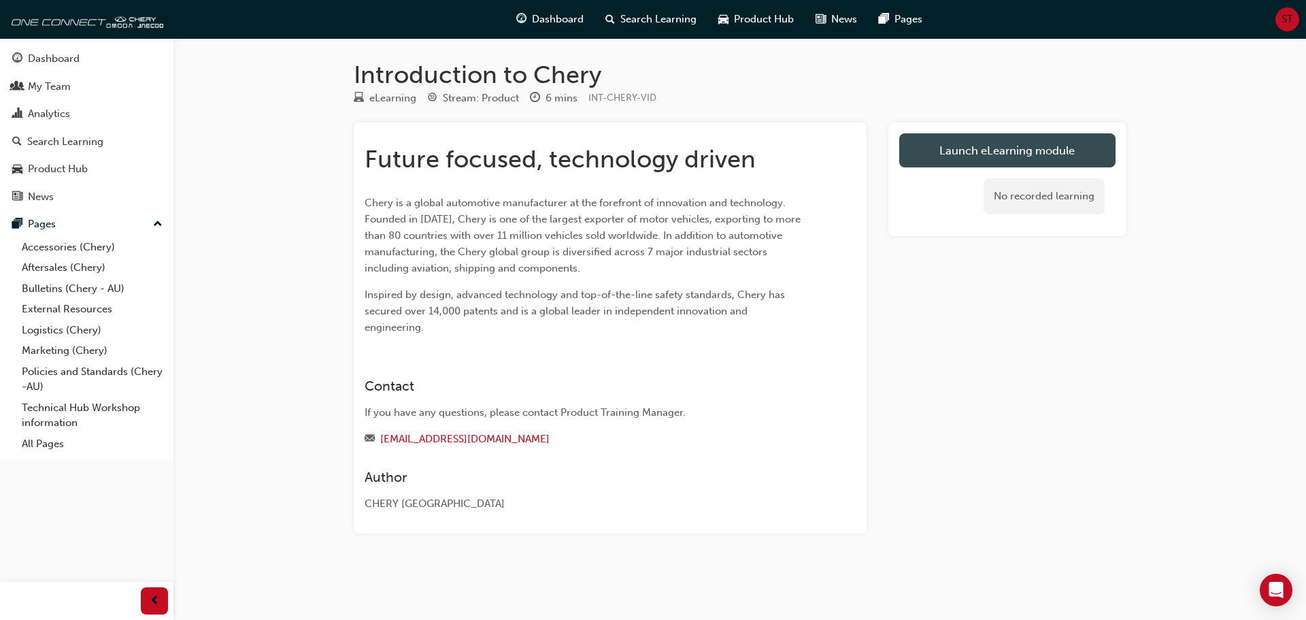
click at [966, 157] on link "Launch eLearning module" at bounding box center [1007, 150] width 216 height 34
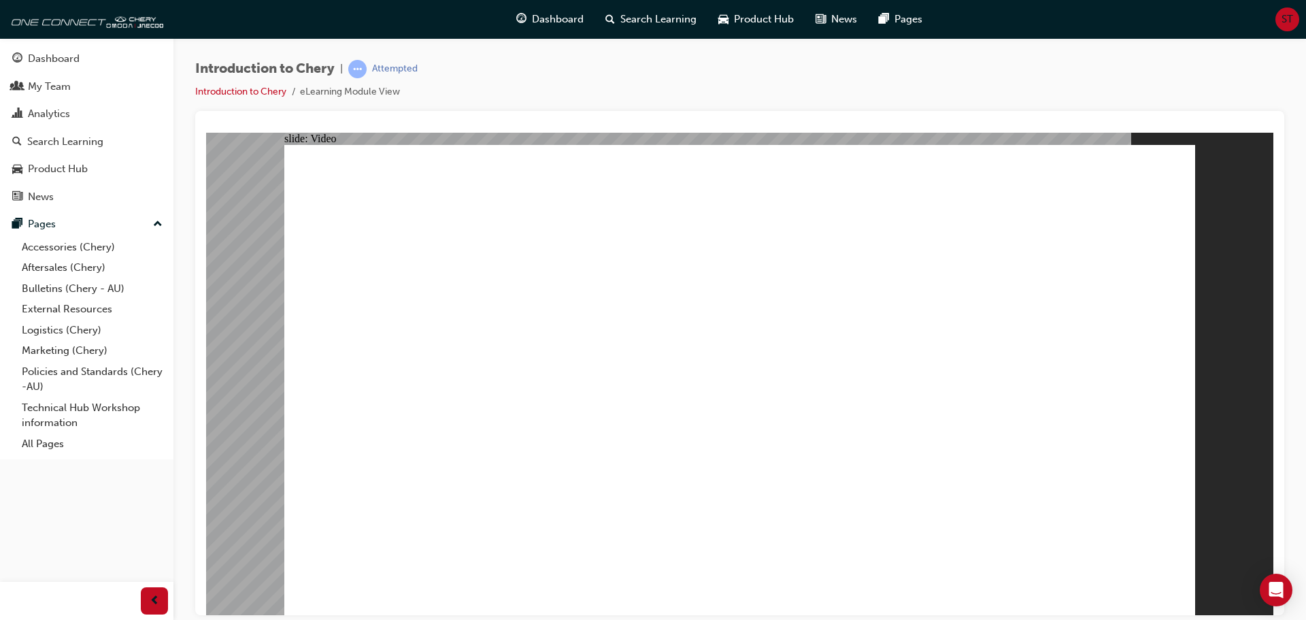
type input "311"
click at [767, 23] on span "Product Hub" at bounding box center [764, 20] width 60 height 16
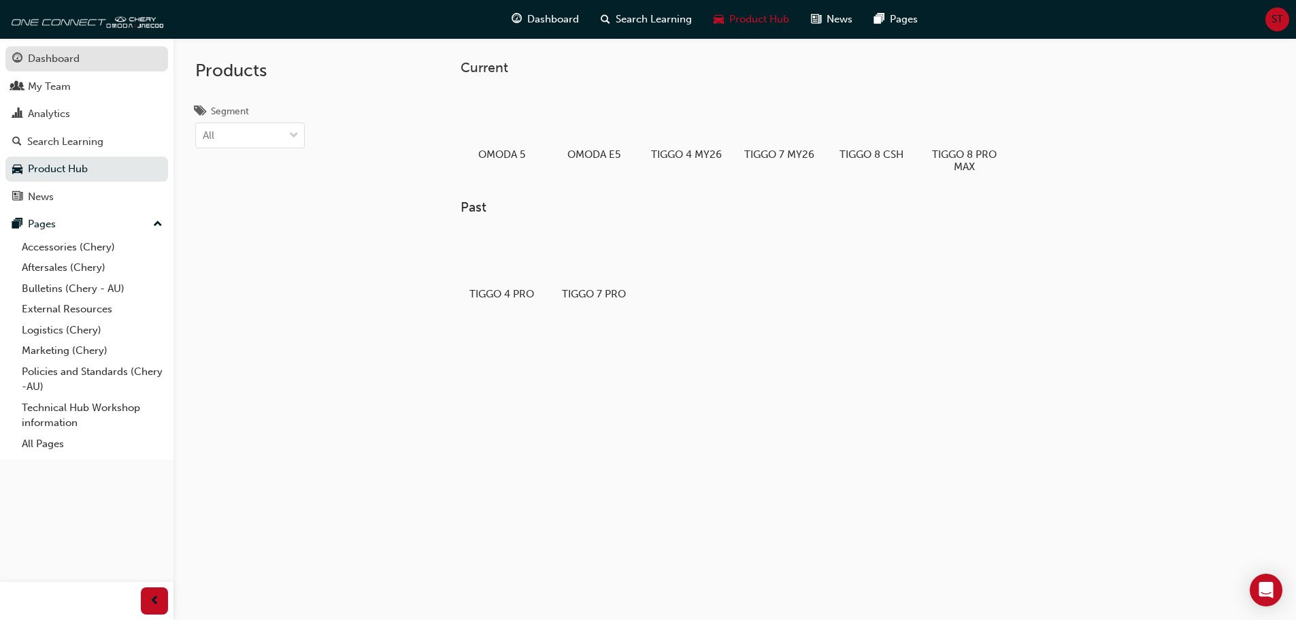
click at [37, 52] on div "Dashboard" at bounding box center [54, 59] width 52 height 16
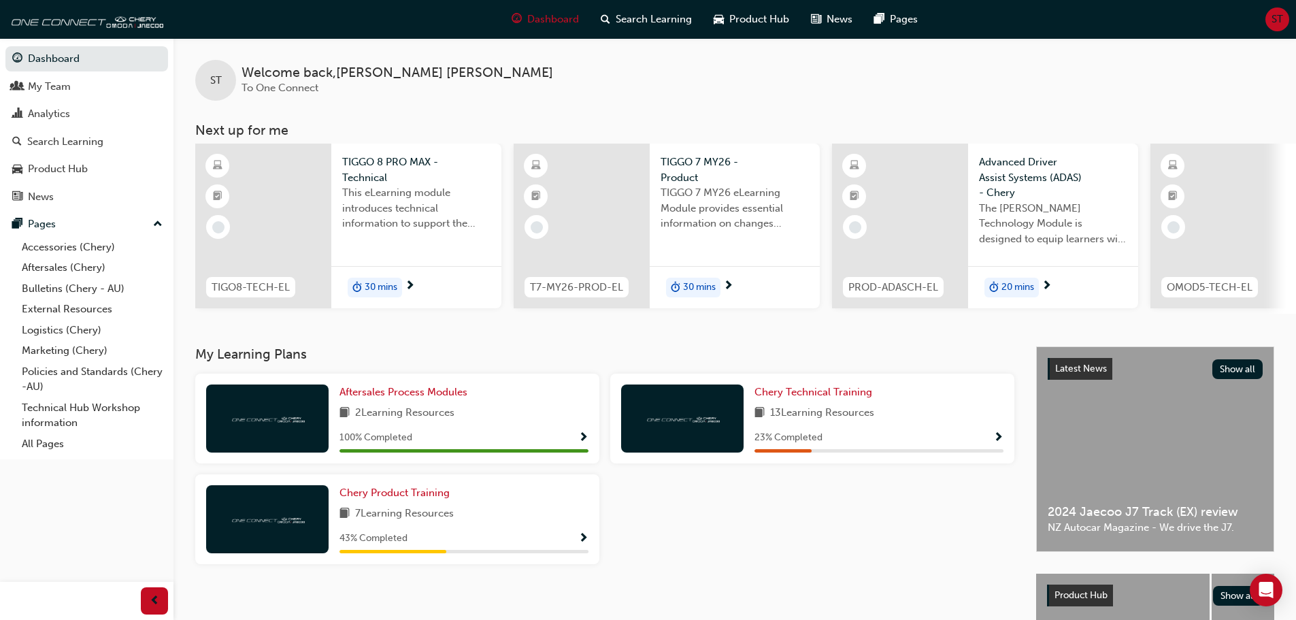
click at [357, 235] on div "This eLearning module introduces technical information to support the entry lev…" at bounding box center [416, 212] width 148 height 54
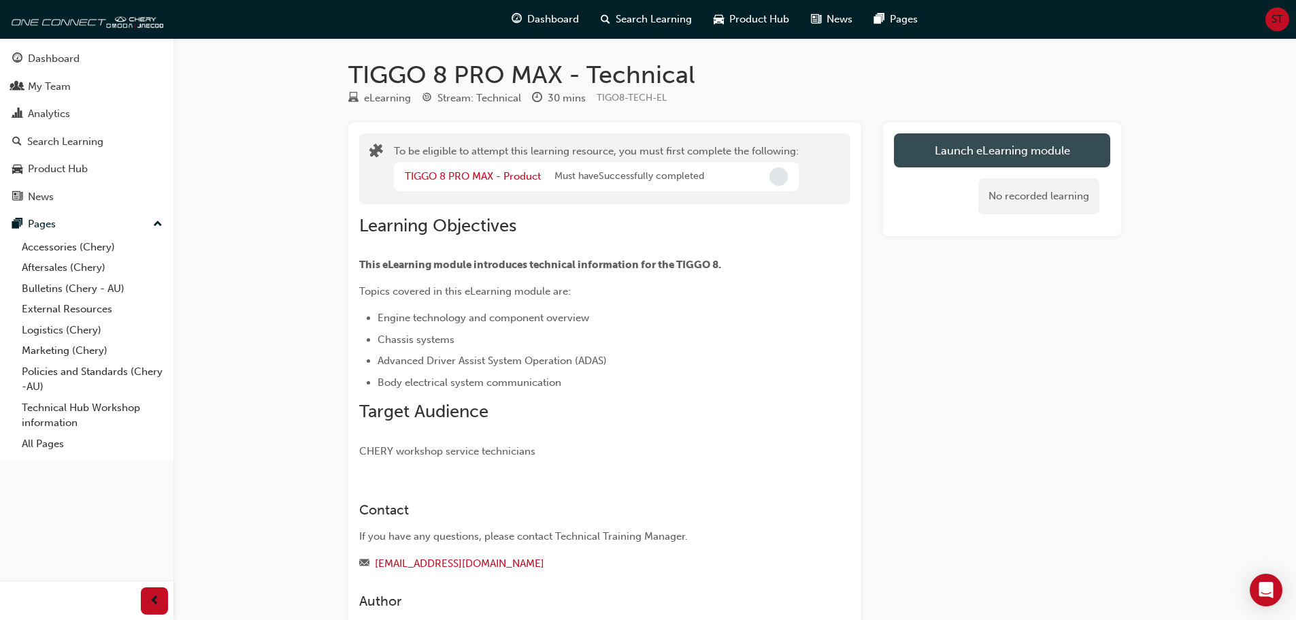
click at [907, 137] on button "Launch eLearning module" at bounding box center [1002, 150] width 216 height 34
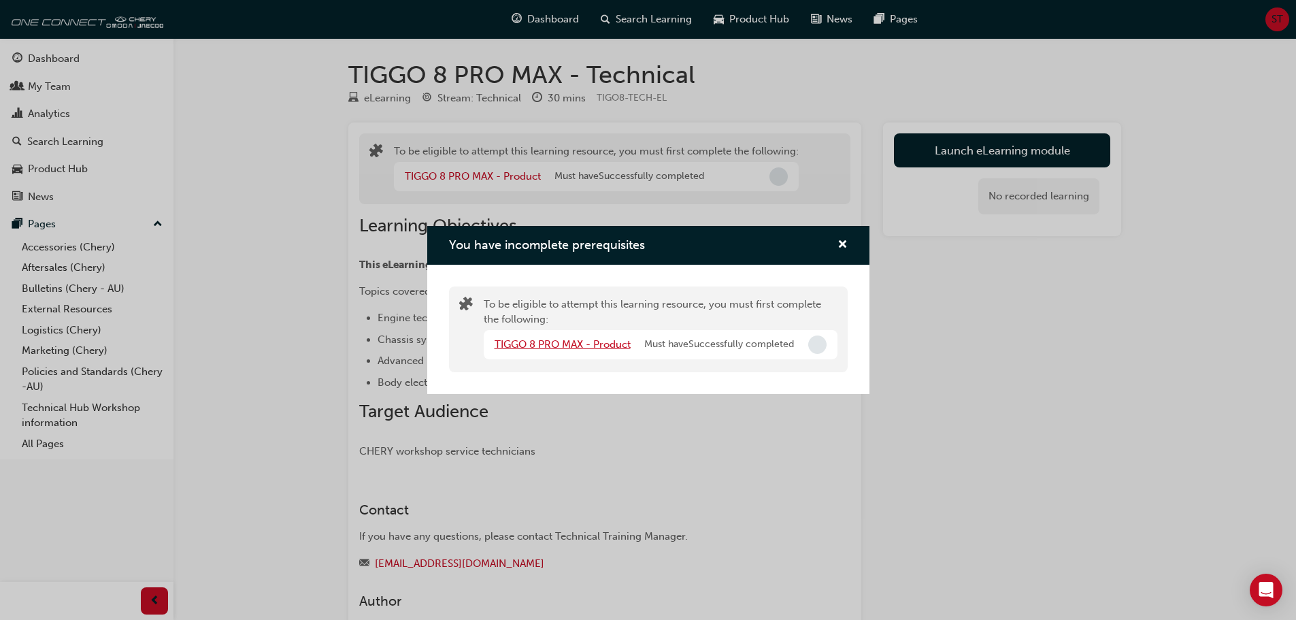
click at [590, 341] on link "TIGGO 8 PRO MAX - Product" at bounding box center [563, 344] width 136 height 12
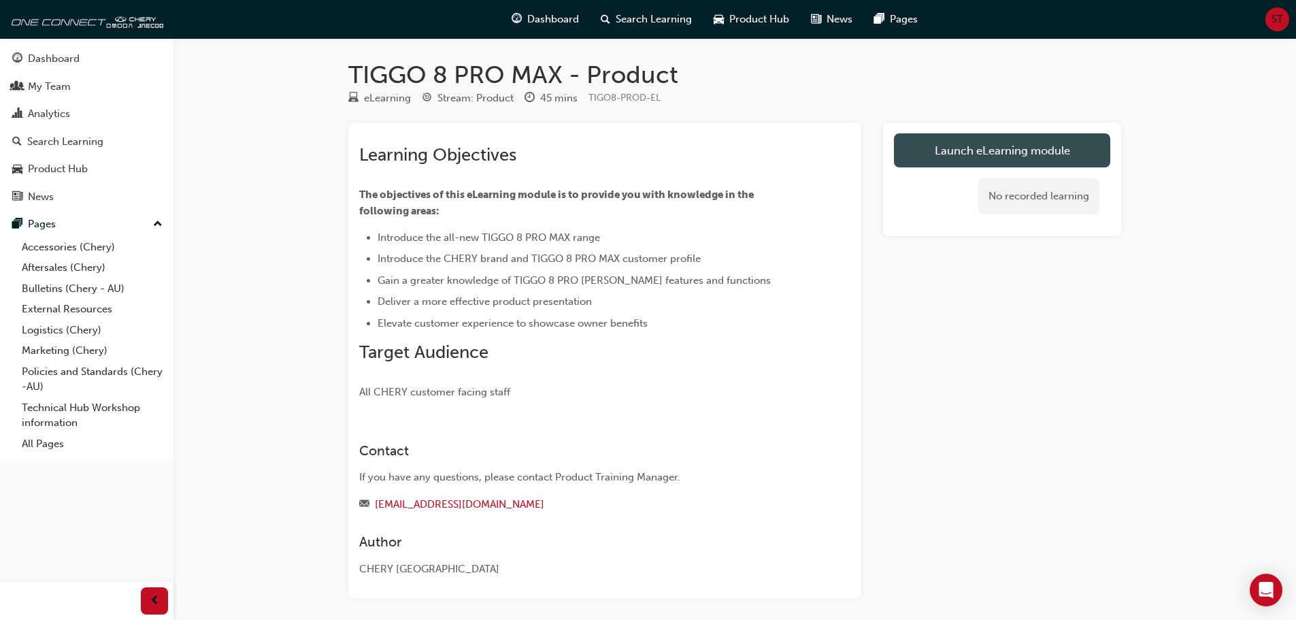
click at [1016, 152] on link "Launch eLearning module" at bounding box center [1002, 150] width 216 height 34
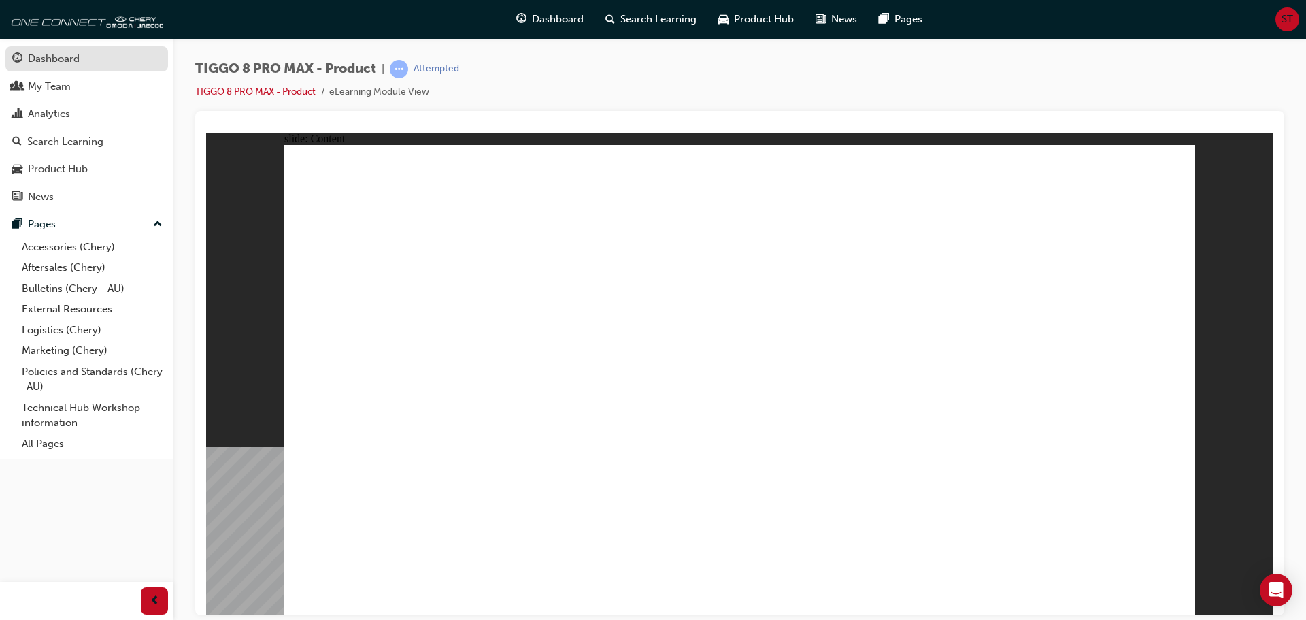
click at [53, 61] on div "Dashboard" at bounding box center [54, 59] width 52 height 16
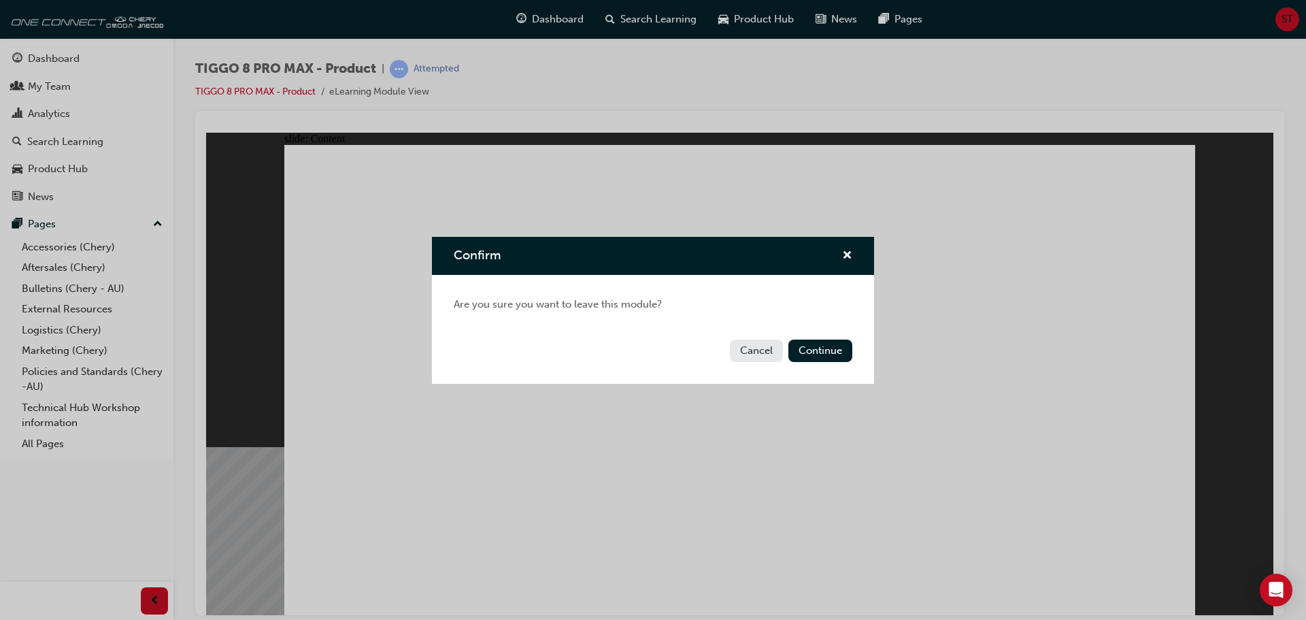
click at [904, 410] on div "Confirm Are you sure you want to leave this module? Cancel Continue" at bounding box center [653, 310] width 1306 height 620
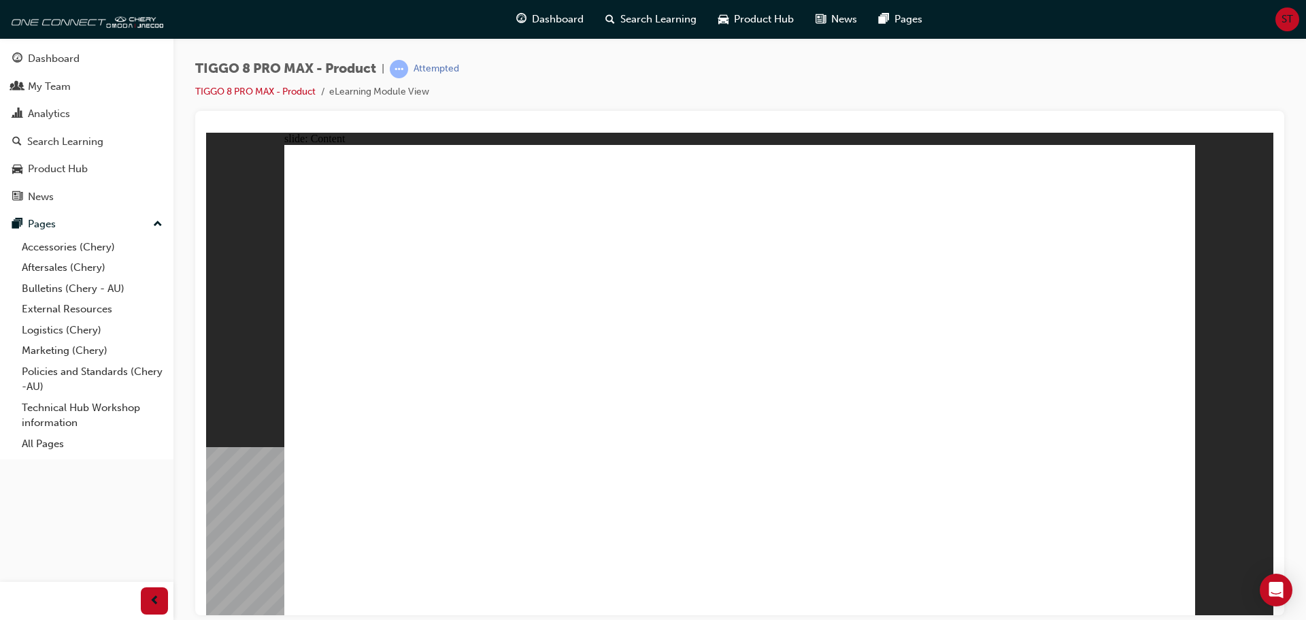
click at [110, 41] on div "Dashboard My Team Analytics Search Learning Product Hub News Pages Pages Access…" at bounding box center [86, 248] width 173 height 421
click at [107, 48] on link "Dashboard" at bounding box center [86, 58] width 163 height 25
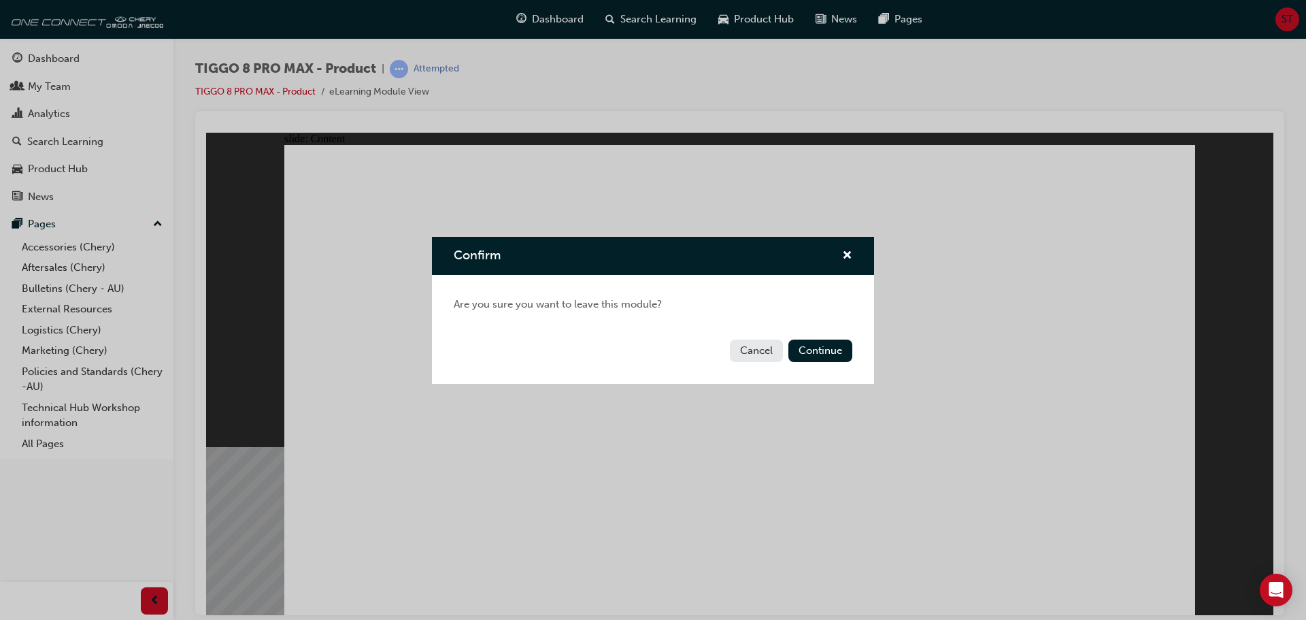
click at [754, 354] on button "Cancel" at bounding box center [756, 350] width 53 height 22
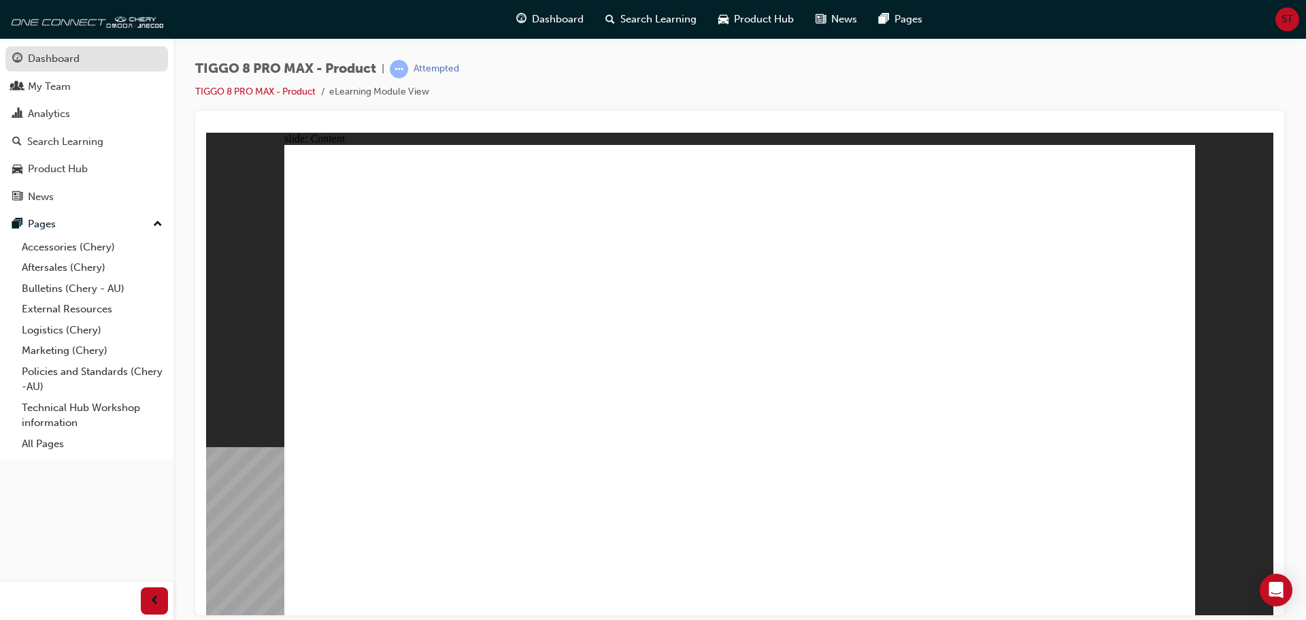
click at [76, 48] on link "Dashboard" at bounding box center [86, 58] width 163 height 25
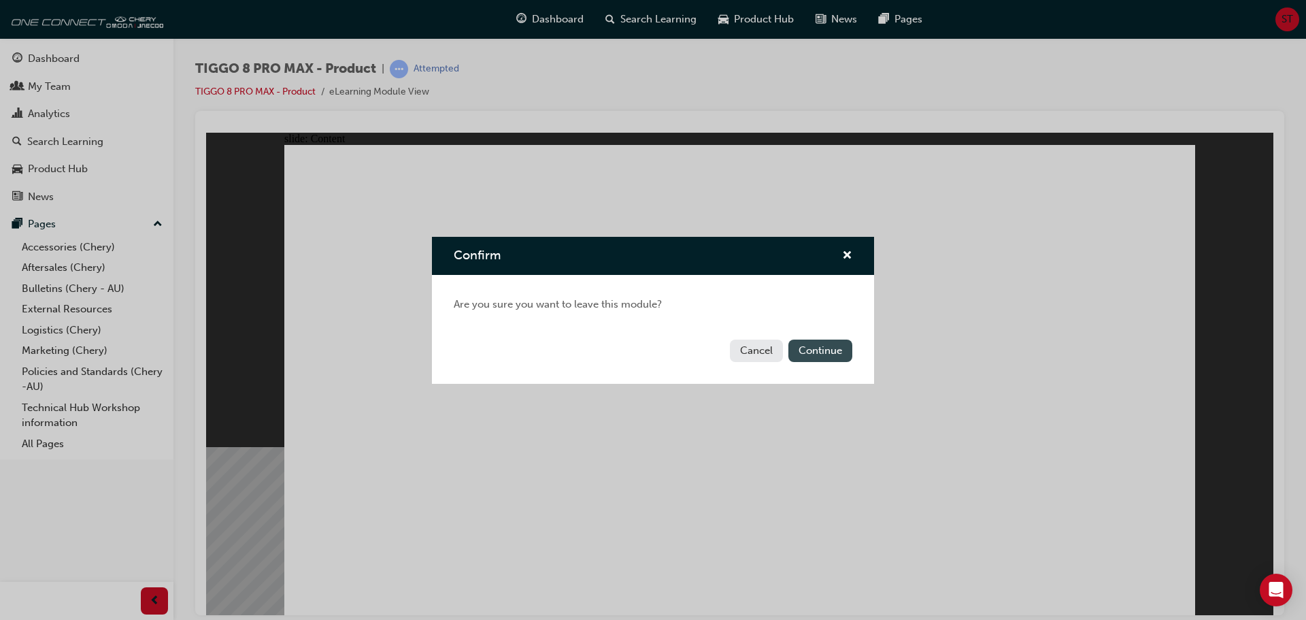
click at [827, 357] on button "Continue" at bounding box center [820, 350] width 64 height 22
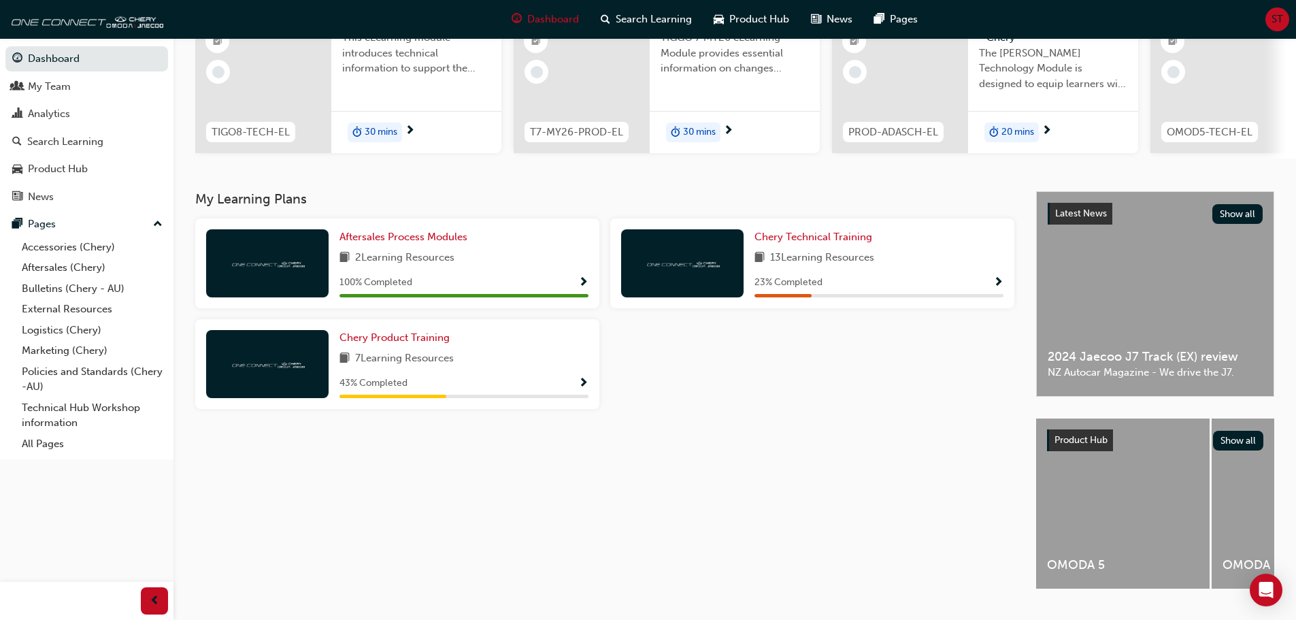
scroll to position [125, 0]
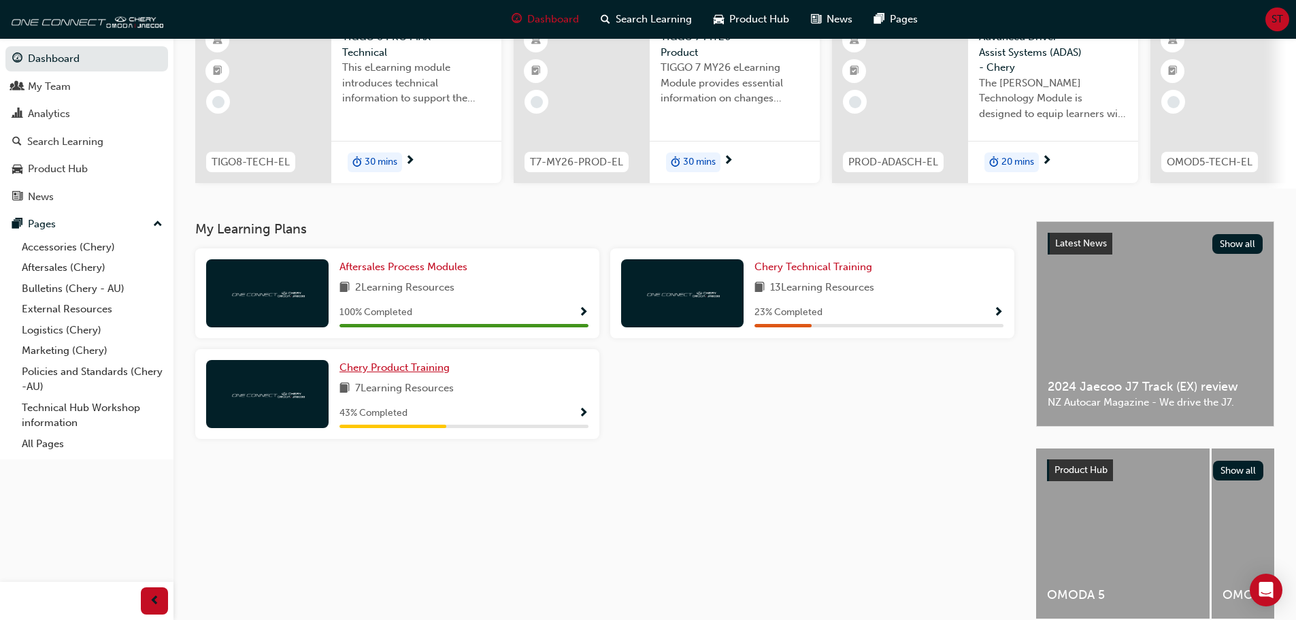
click at [377, 373] on span "Chery Product Training" at bounding box center [394, 367] width 110 height 12
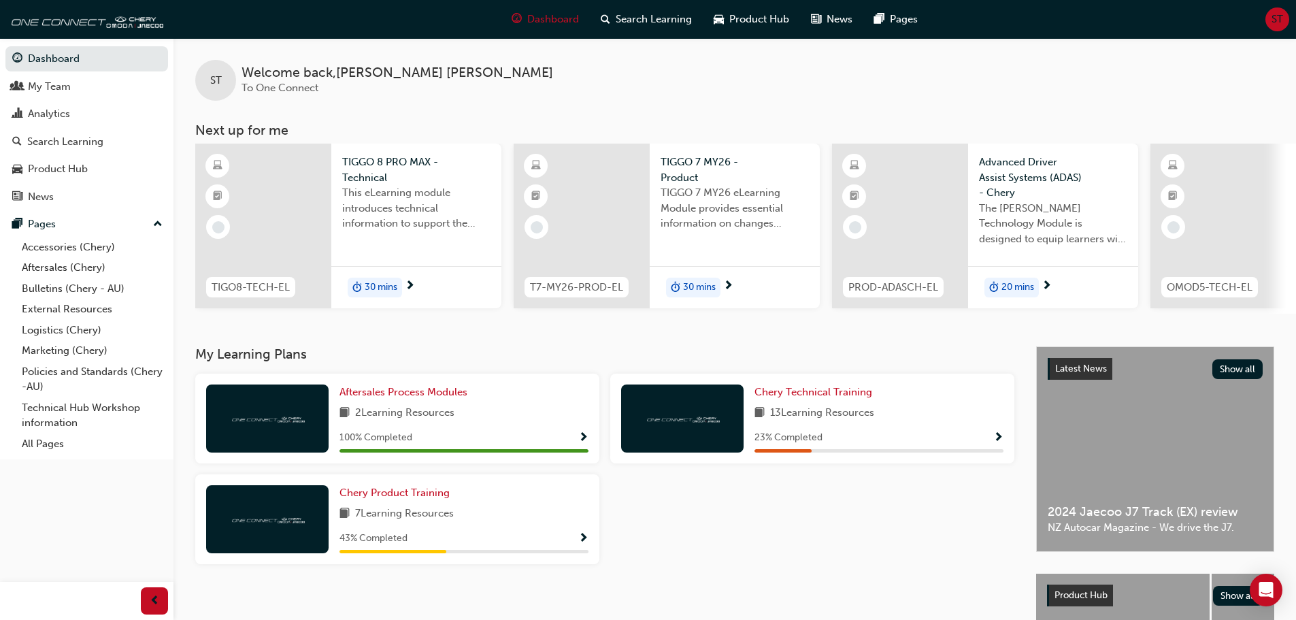
click at [703, 431] on div at bounding box center [682, 418] width 122 height 68
click at [778, 398] on span "Chery Technical Training" at bounding box center [813, 392] width 118 height 12
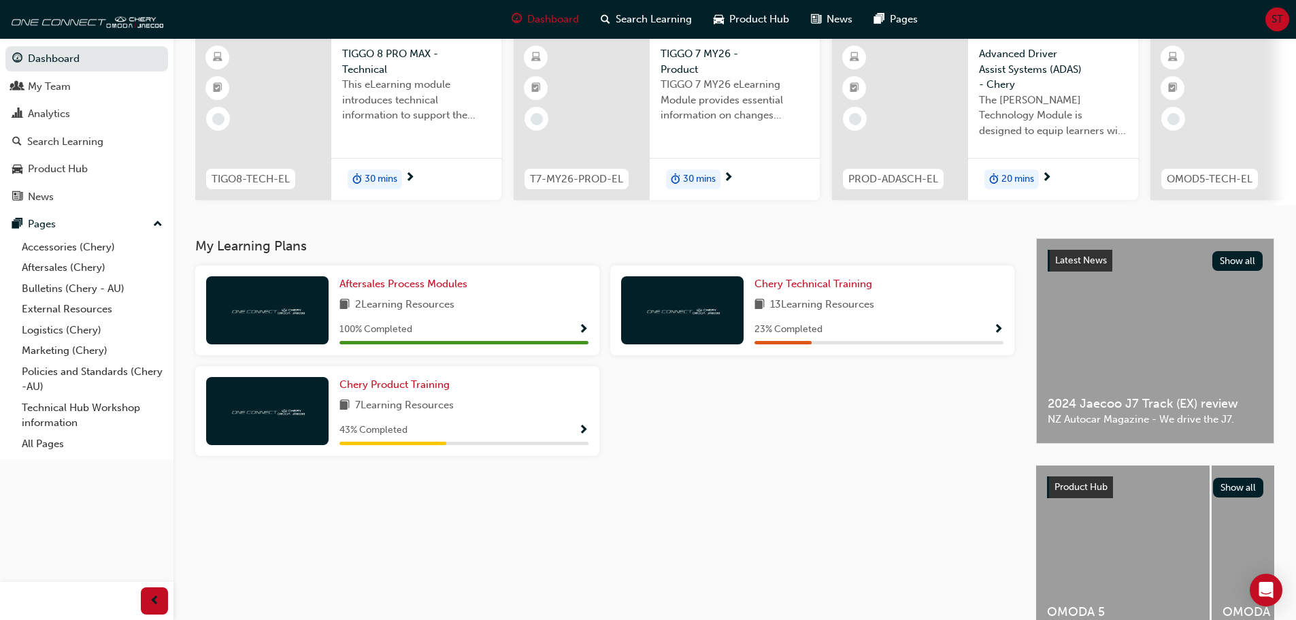
scroll to position [136, 0]
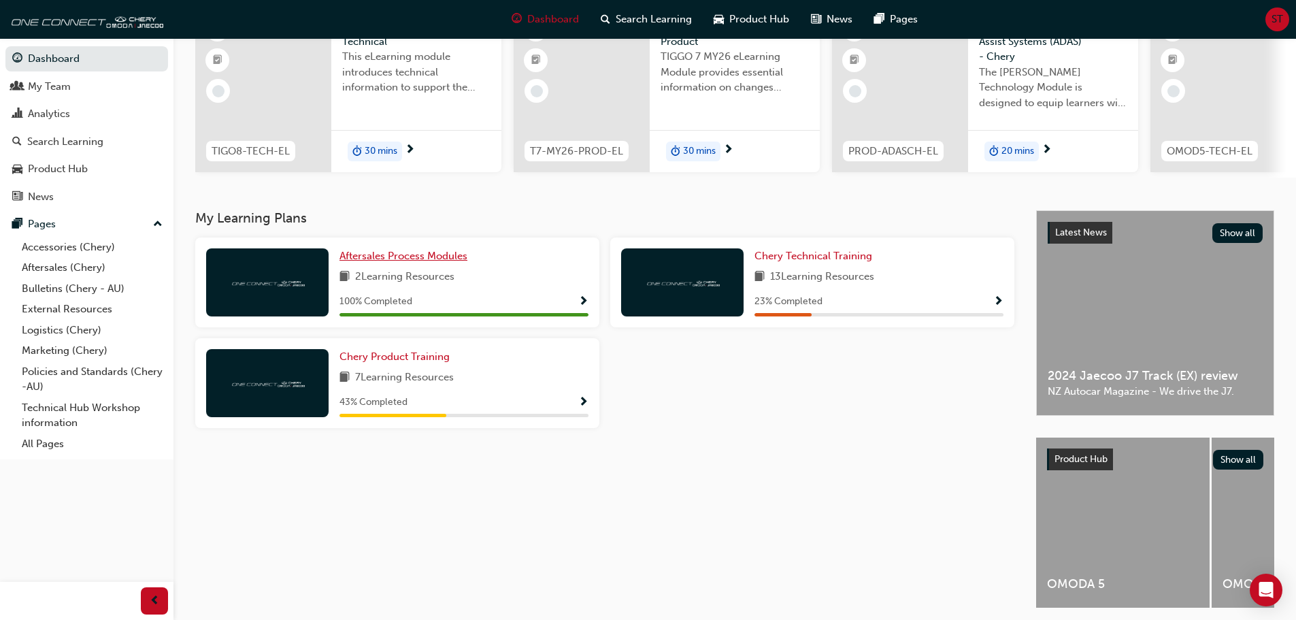
click at [397, 262] on span "Aftersales Process Modules" at bounding box center [403, 256] width 128 height 12
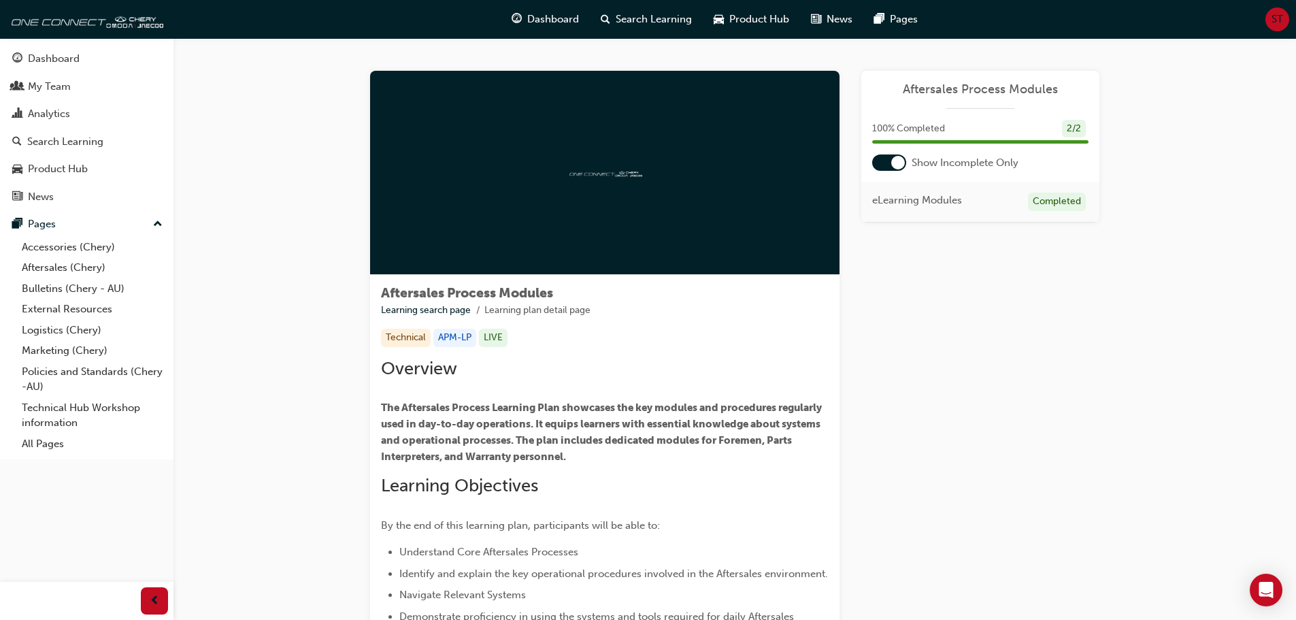
click at [976, 92] on span "Aftersales Process Modules" at bounding box center [980, 90] width 216 height 16
click at [41, 53] on div "Dashboard" at bounding box center [54, 59] width 52 height 16
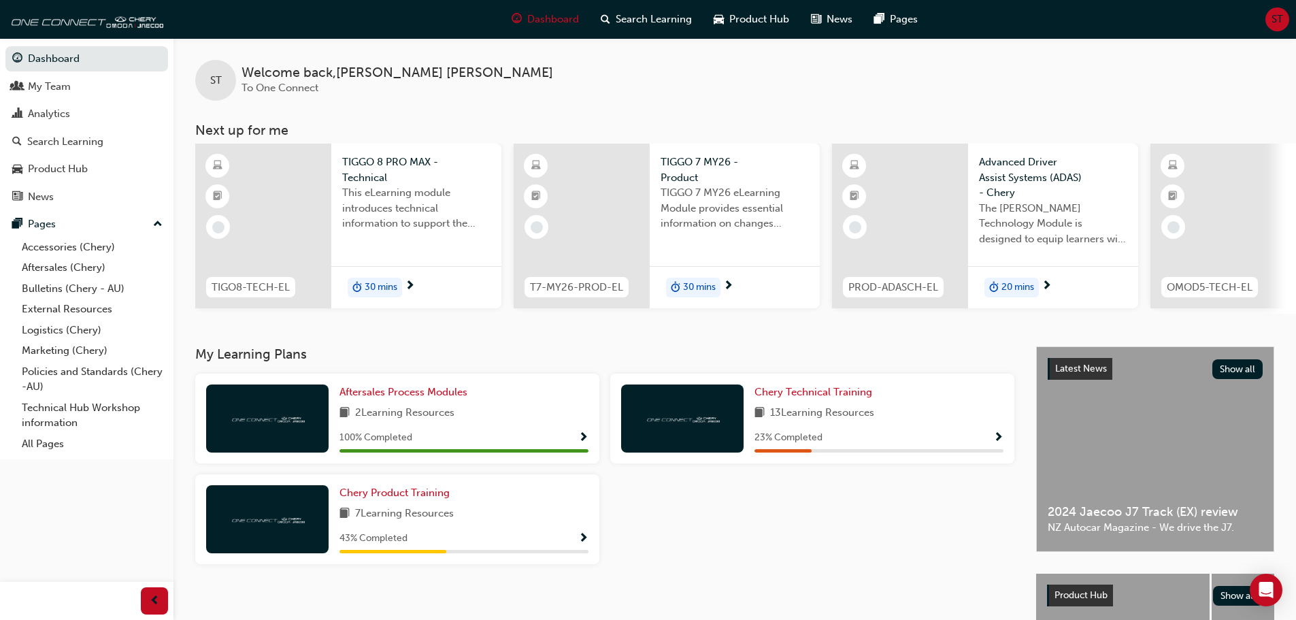
click at [363, 285] on div "30 mins" at bounding box center [375, 288] width 54 height 20
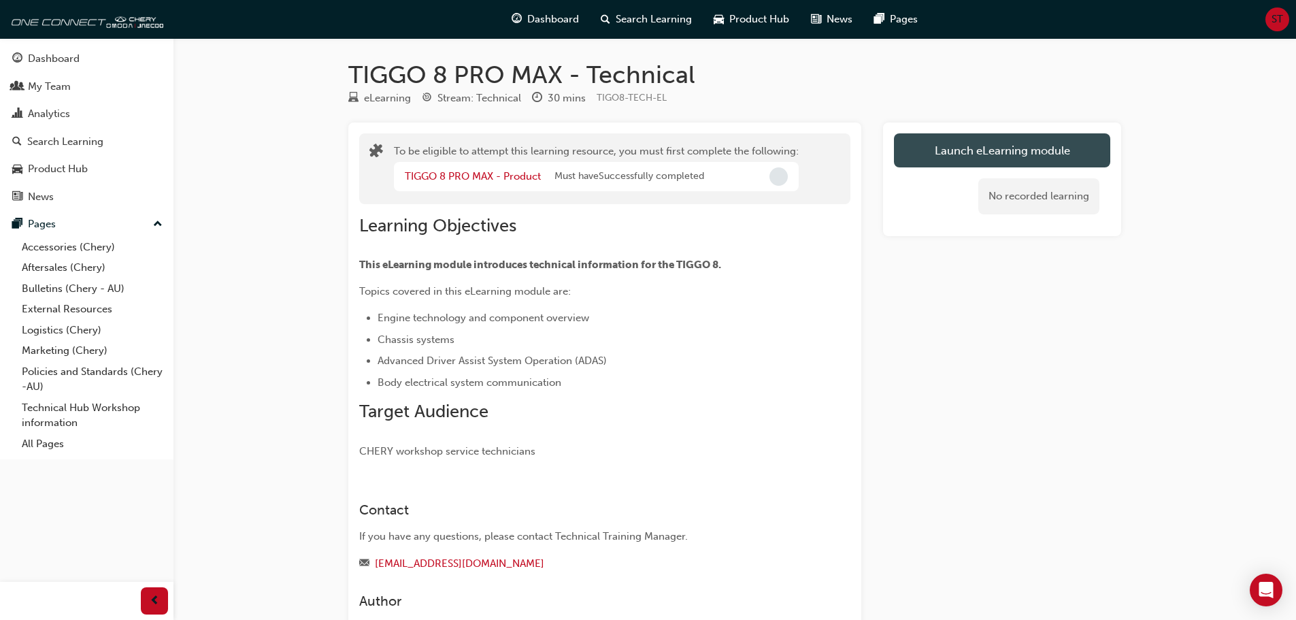
click at [989, 161] on button "Launch eLearning module" at bounding box center [1002, 150] width 216 height 34
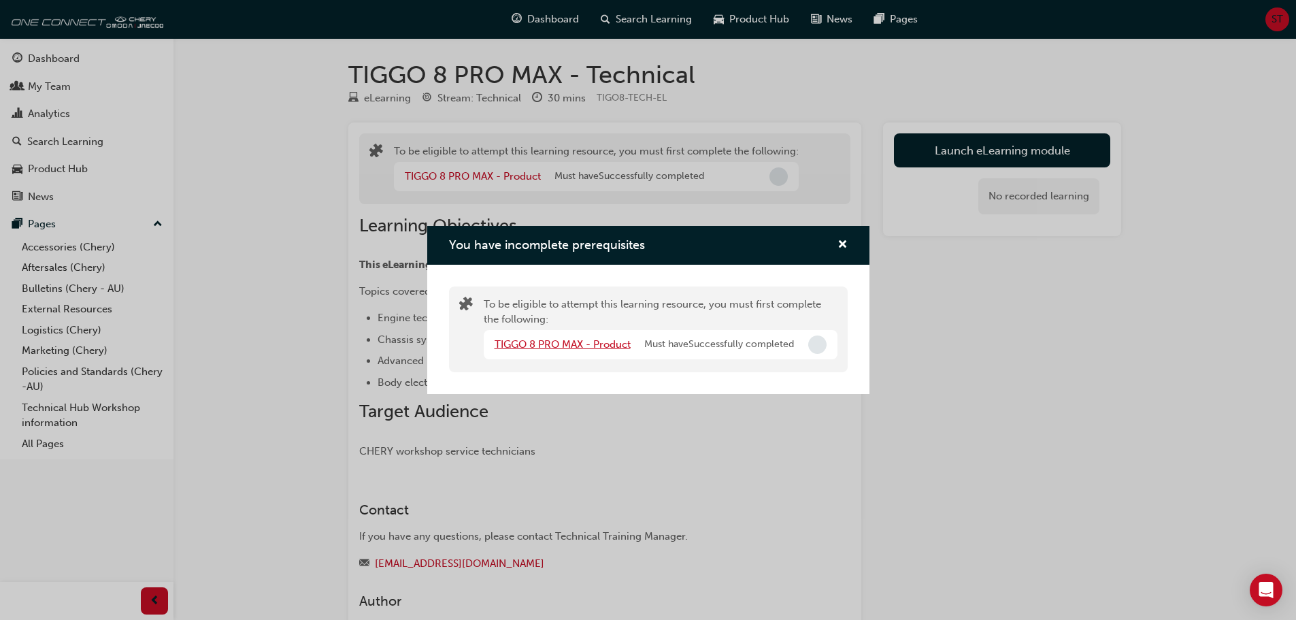
click at [599, 342] on link "TIGGO 8 PRO MAX - Product" at bounding box center [563, 344] width 136 height 12
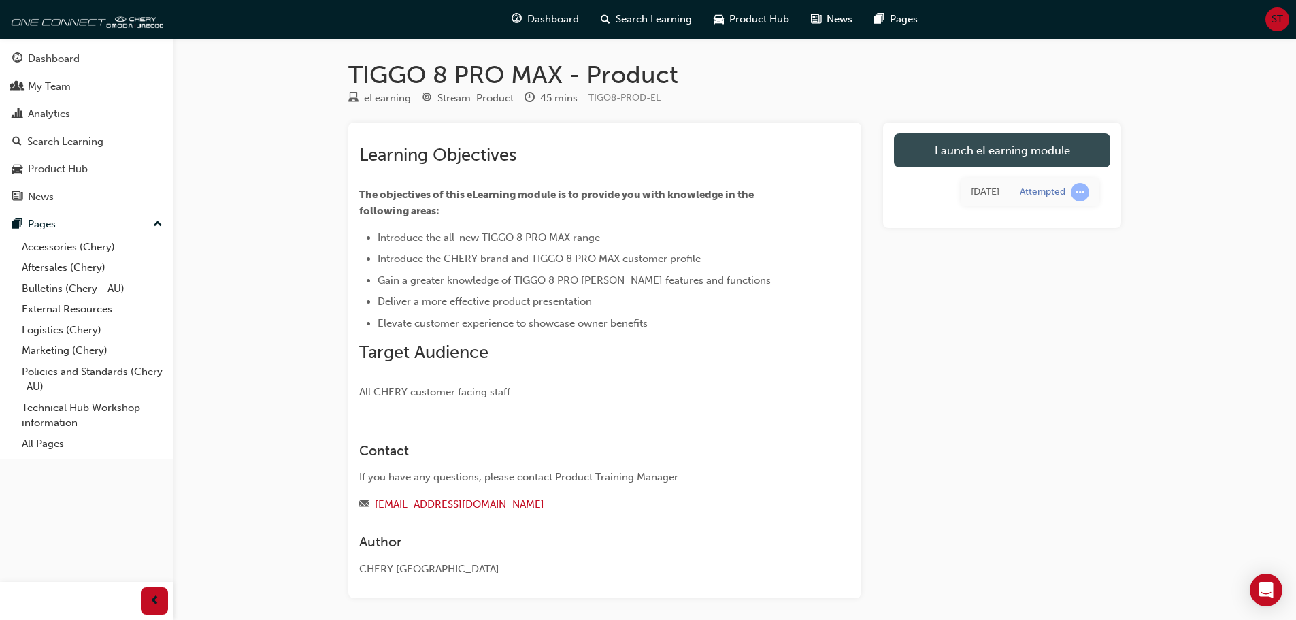
click at [1033, 139] on link "Launch eLearning module" at bounding box center [1002, 150] width 216 height 34
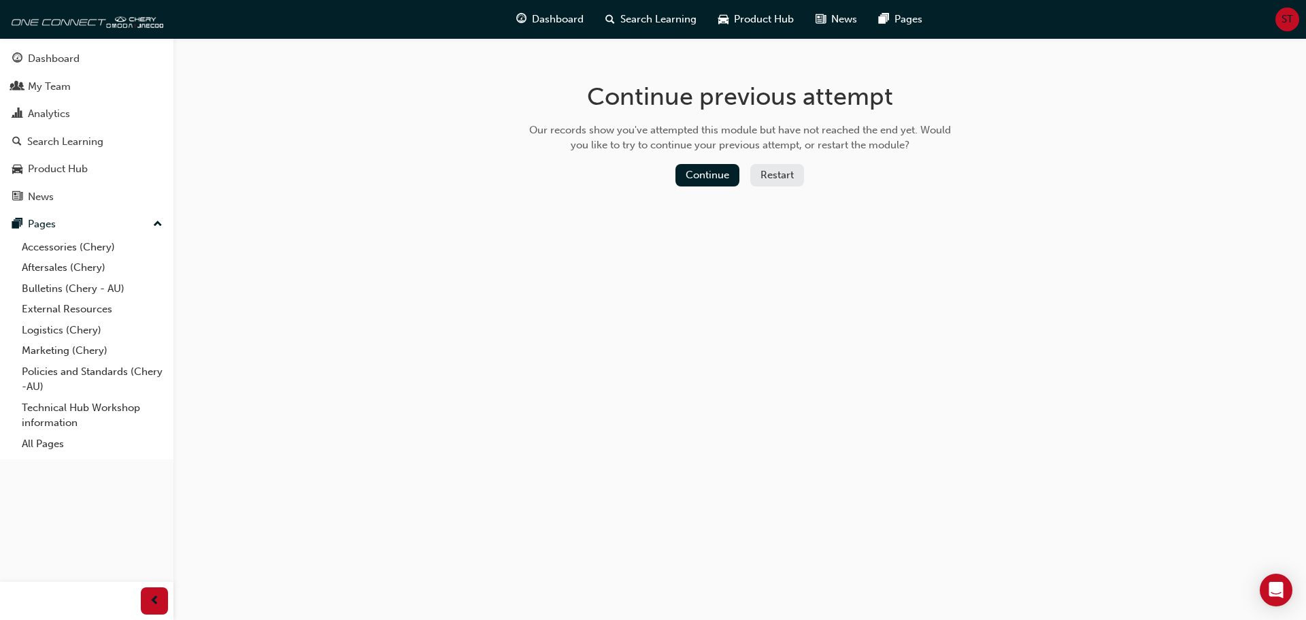
click at [788, 180] on button "Restart" at bounding box center [777, 175] width 54 height 22
